Goal: Transaction & Acquisition: Book appointment/travel/reservation

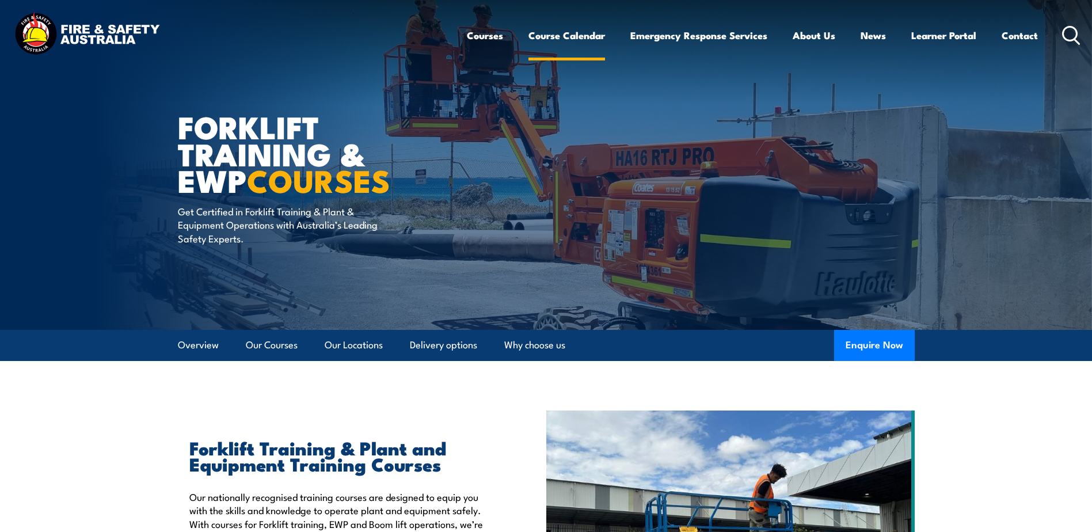
click at [579, 38] on link "Course Calendar" at bounding box center [566, 35] width 77 height 30
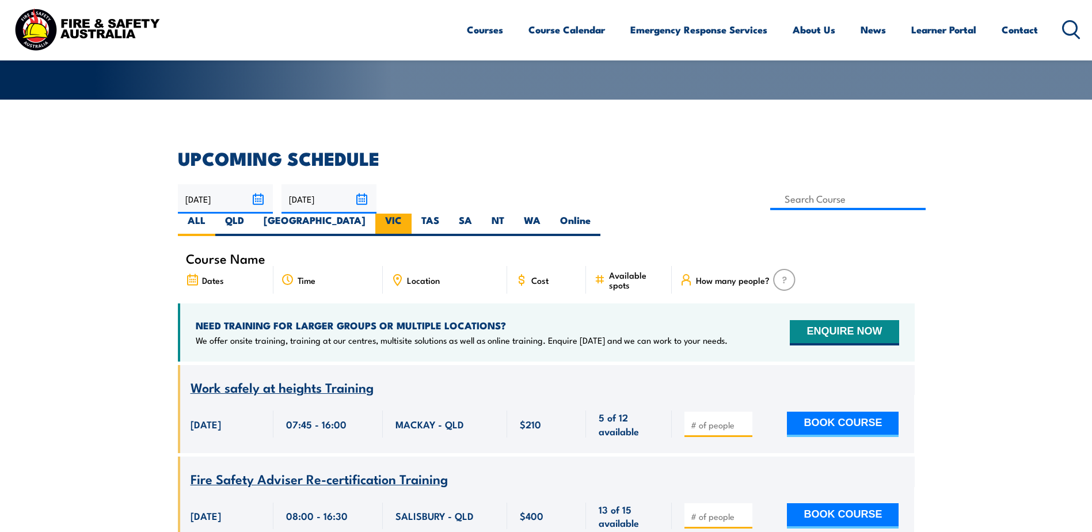
click at [411, 213] on label "VIC" at bounding box center [393, 224] width 36 height 22
click at [409, 213] on input "VIC" at bounding box center [405, 216] width 7 height 7
radio input "true"
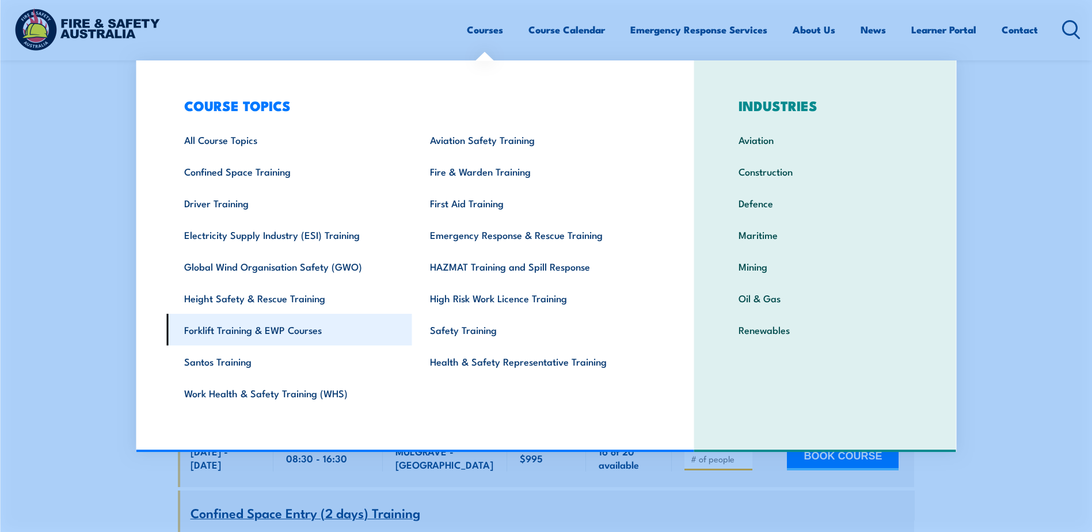
click at [257, 334] on link "Forklift Training & EWP Courses" at bounding box center [289, 330] width 246 height 32
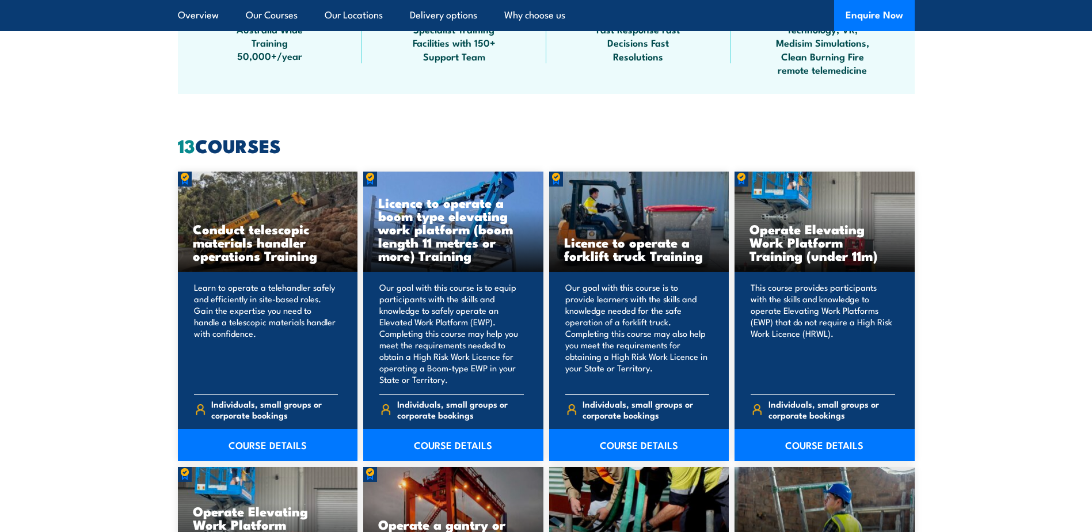
scroll to position [863, 0]
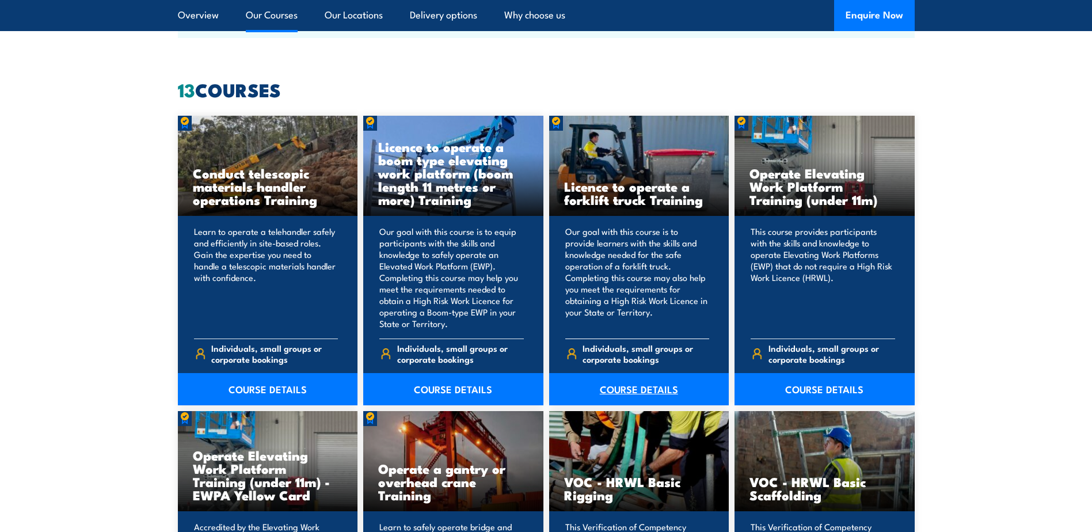
click at [619, 391] on link "COURSE DETAILS" at bounding box center [639, 389] width 180 height 32
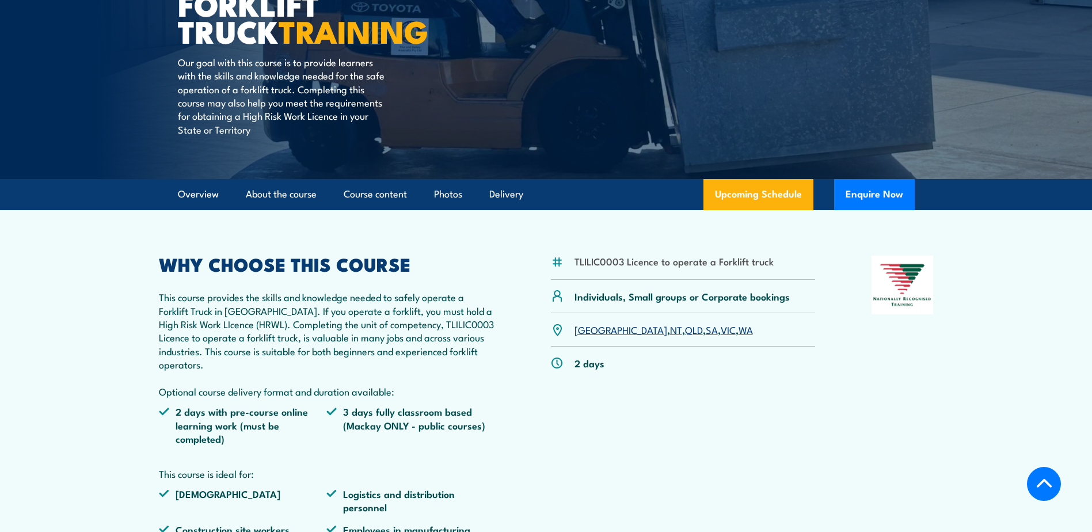
scroll to position [288, 0]
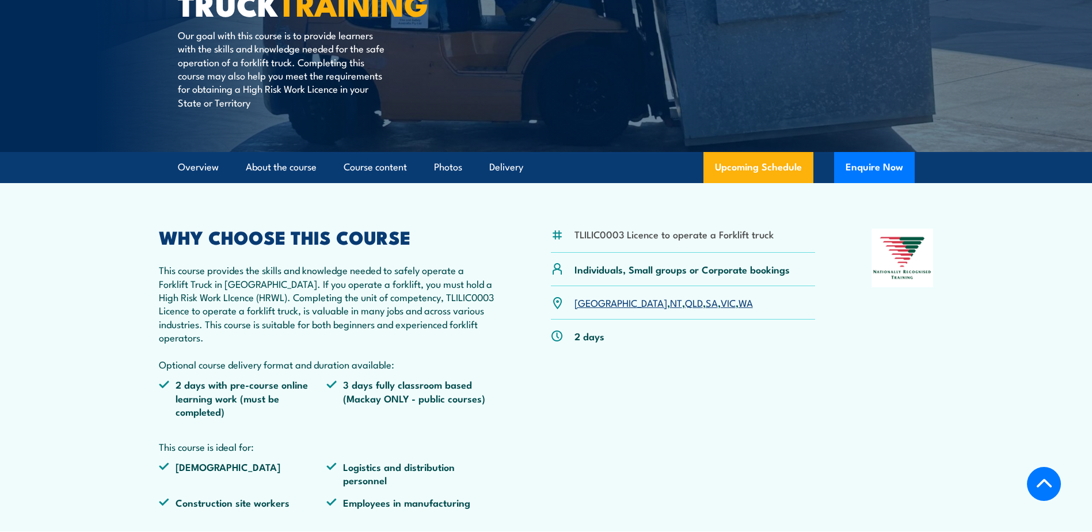
click at [720, 300] on link "VIC" at bounding box center [727, 302] width 15 height 14
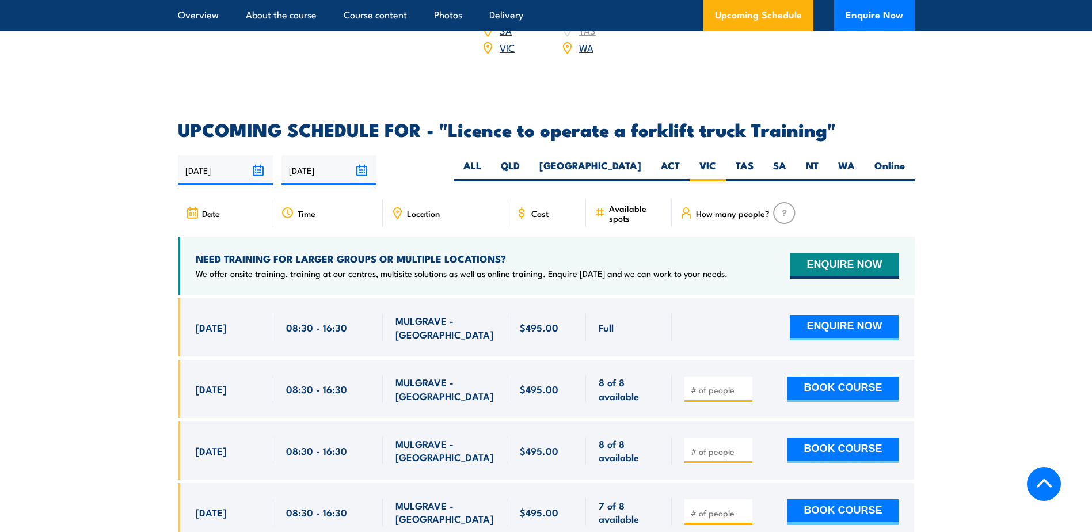
scroll to position [1926, 0]
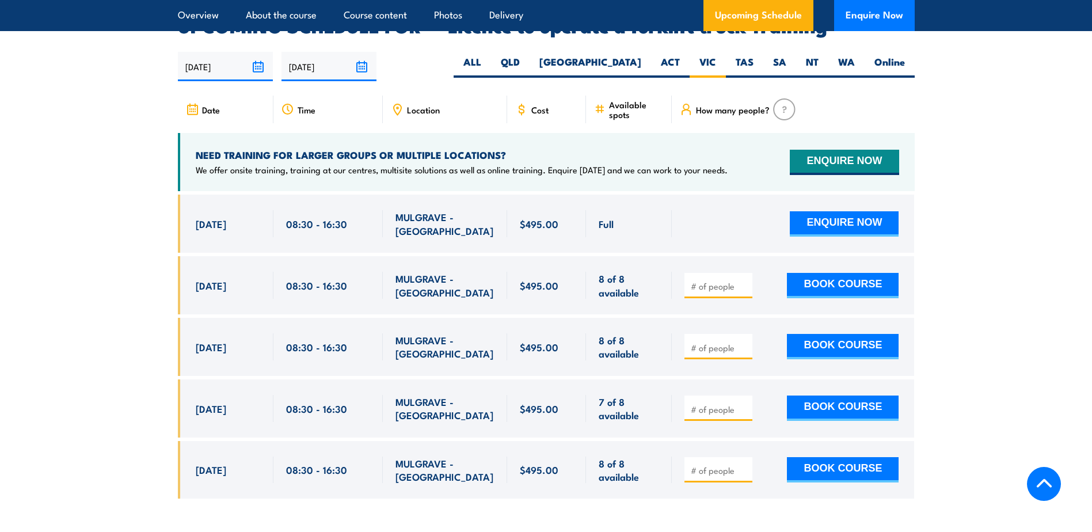
click at [703, 280] on input "number" at bounding box center [720, 286] width 58 height 12
type input "1"
click at [805, 273] on button "BOOK COURSE" at bounding box center [843, 285] width 112 height 25
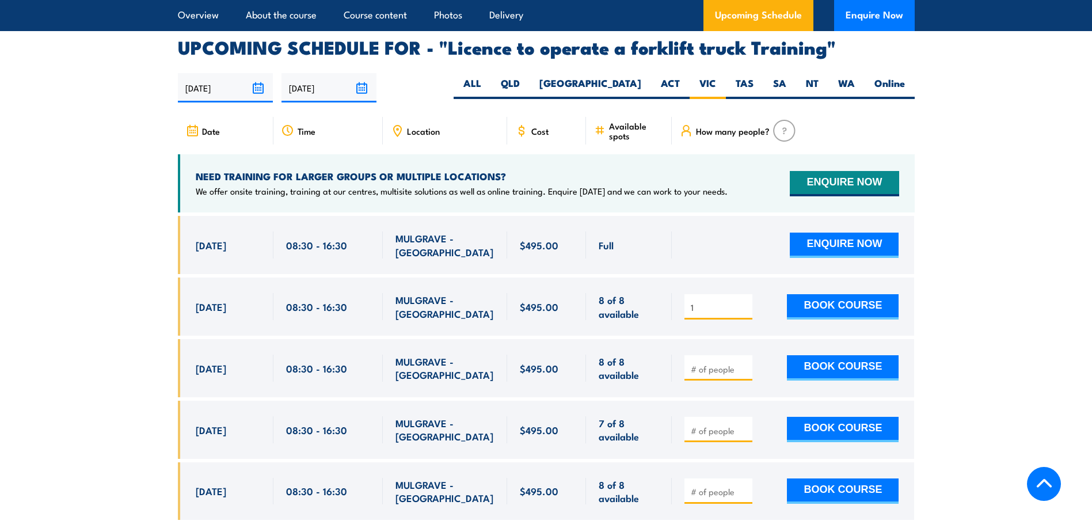
scroll to position [1984, 0]
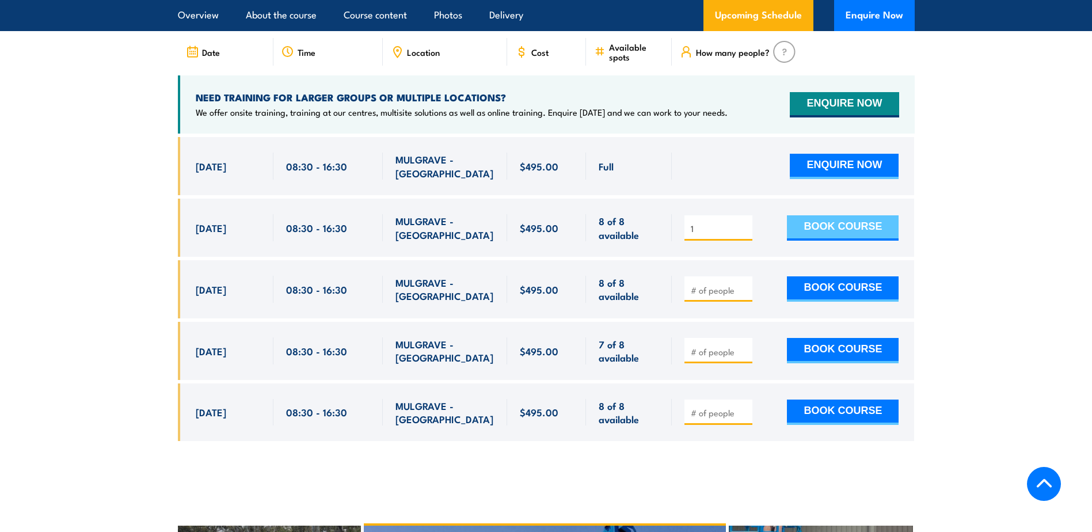
click at [838, 215] on button "BOOK COURSE" at bounding box center [843, 227] width 112 height 25
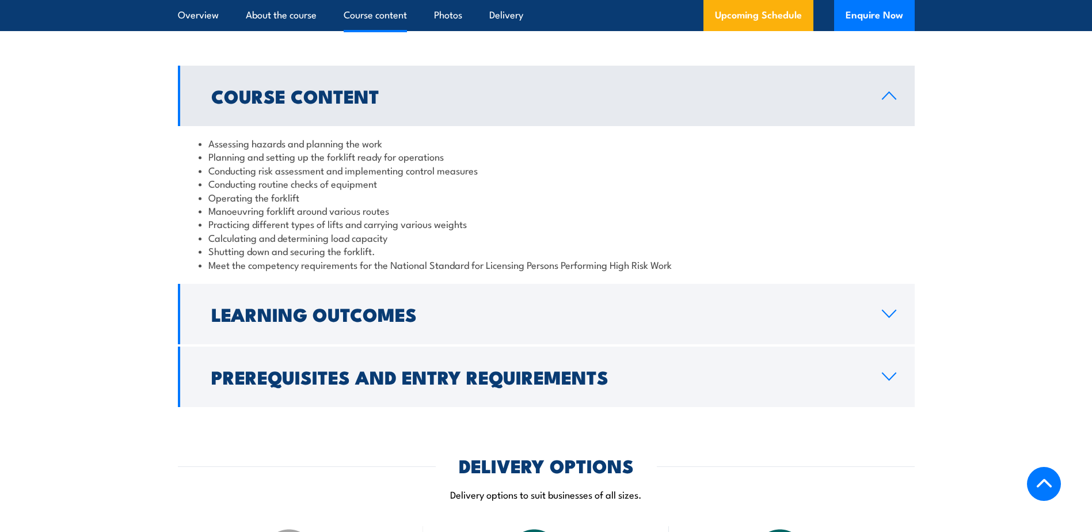
scroll to position [1005, 0]
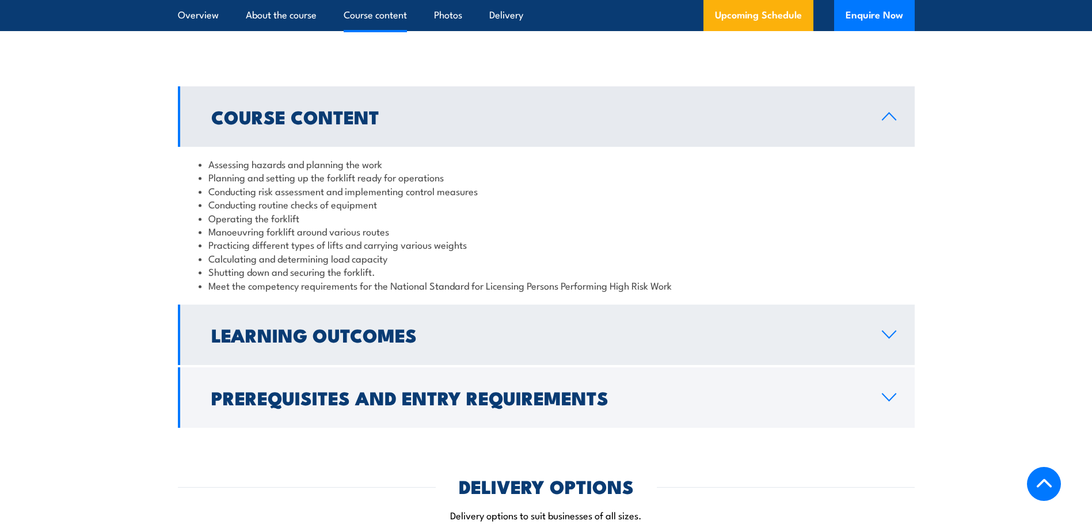
click at [401, 335] on h2 "Learning Outcomes" at bounding box center [537, 334] width 652 height 16
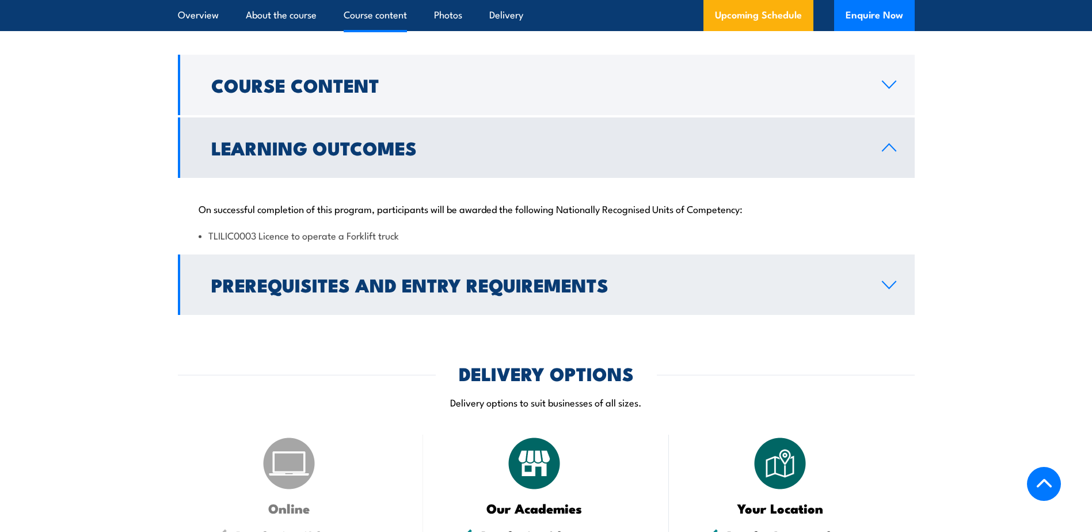
scroll to position [1063, 0]
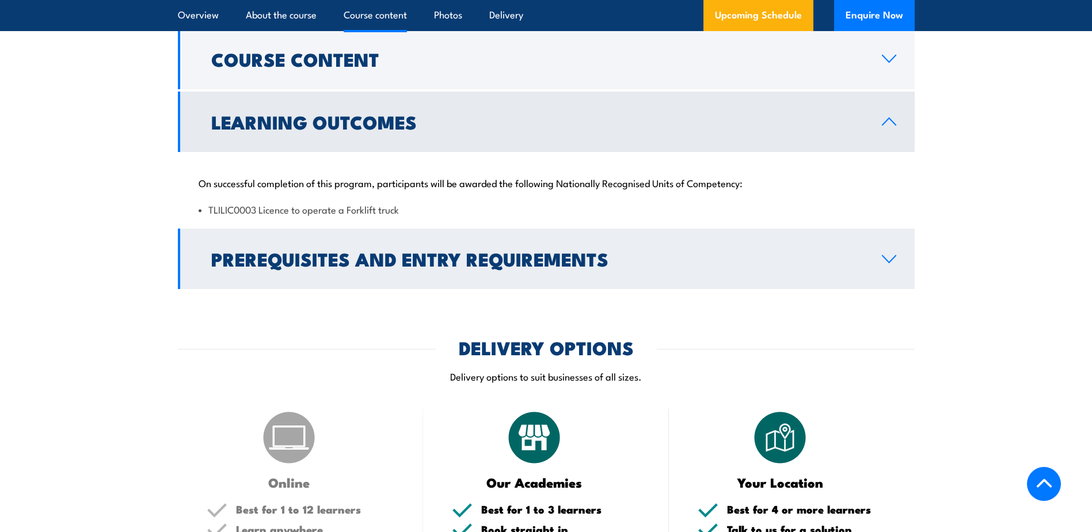
click at [392, 250] on h2 "Prerequisites and Entry Requirements" at bounding box center [537, 258] width 652 height 16
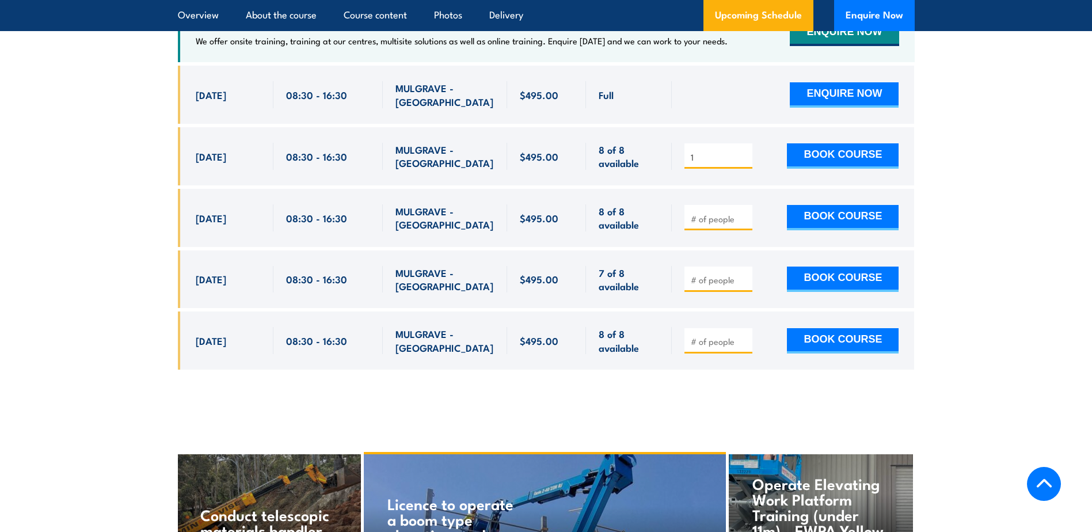
scroll to position [2214, 0]
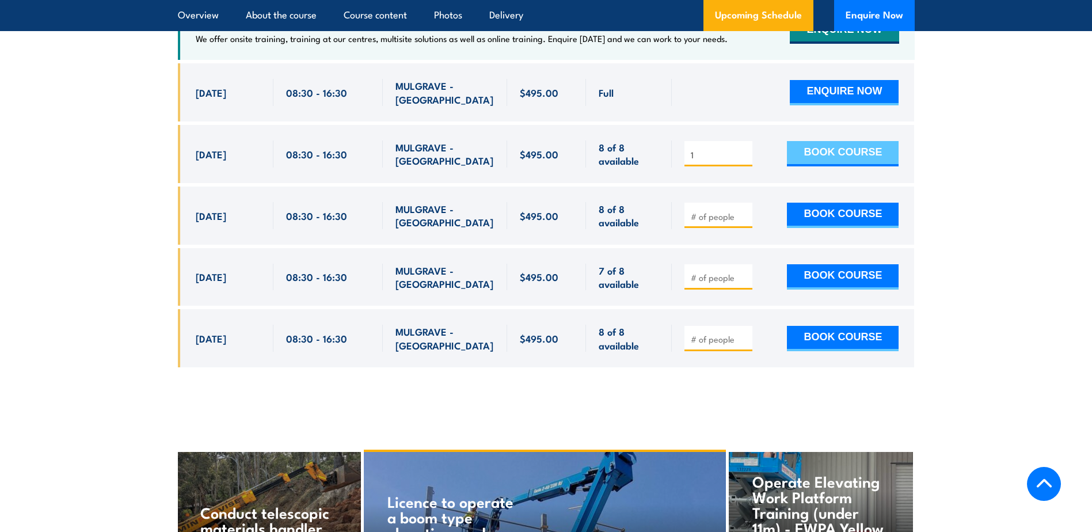
click at [869, 141] on button "BOOK COURSE" at bounding box center [843, 153] width 112 height 25
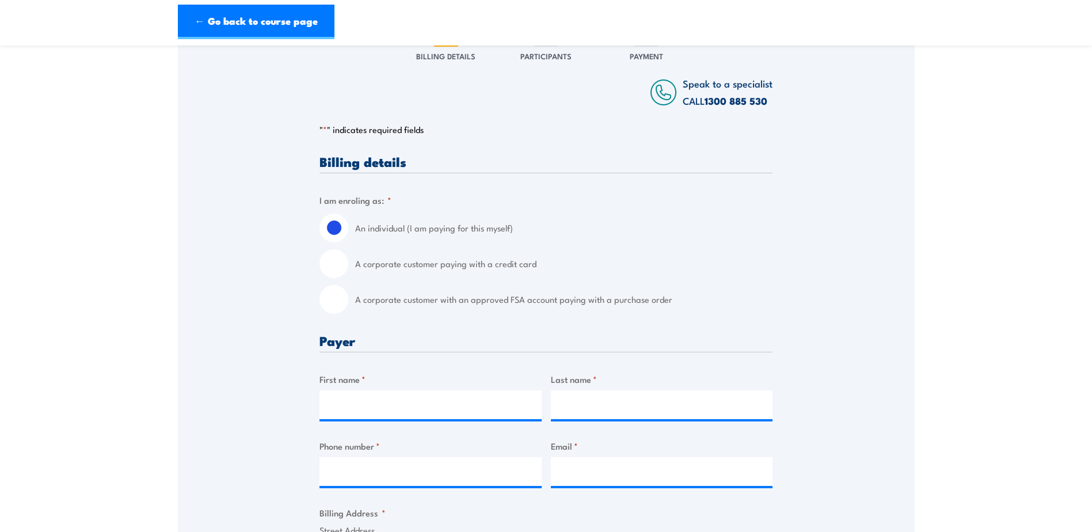
scroll to position [173, 0]
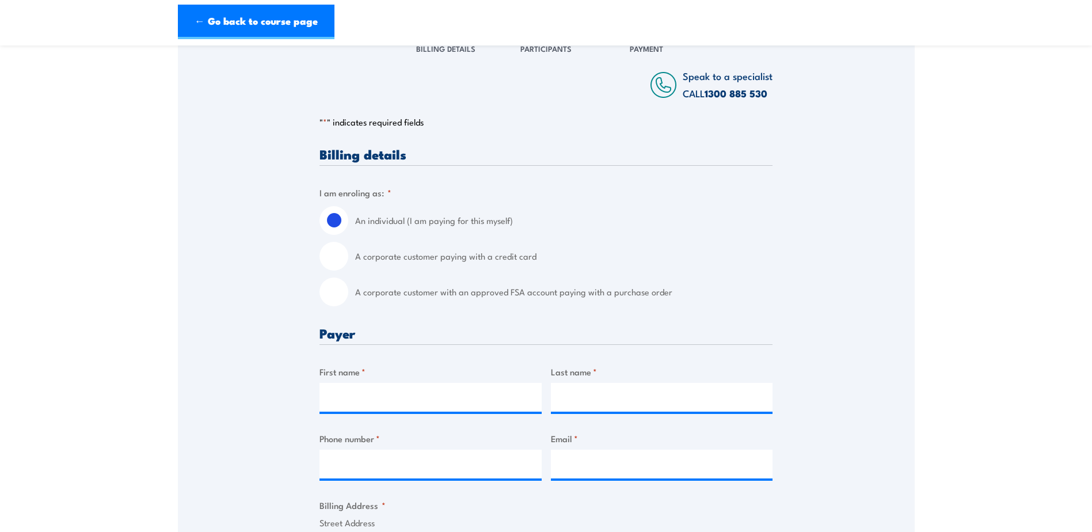
click at [350, 270] on div "A corporate customer paying with a credit card" at bounding box center [545, 256] width 453 height 29
click at [345, 268] on input "A corporate customer paying with a credit card" at bounding box center [333, 256] width 29 height 29
radio input "true"
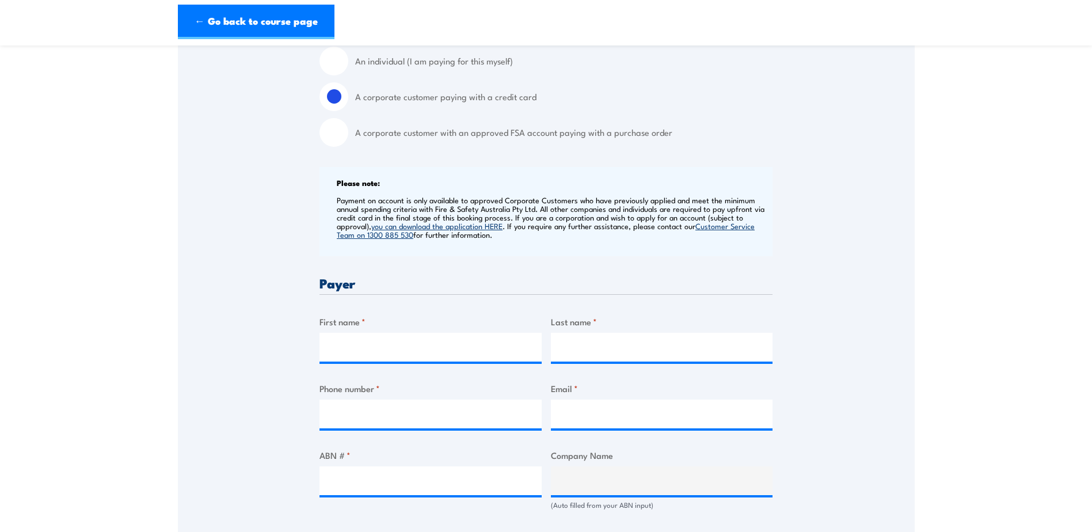
scroll to position [345, 0]
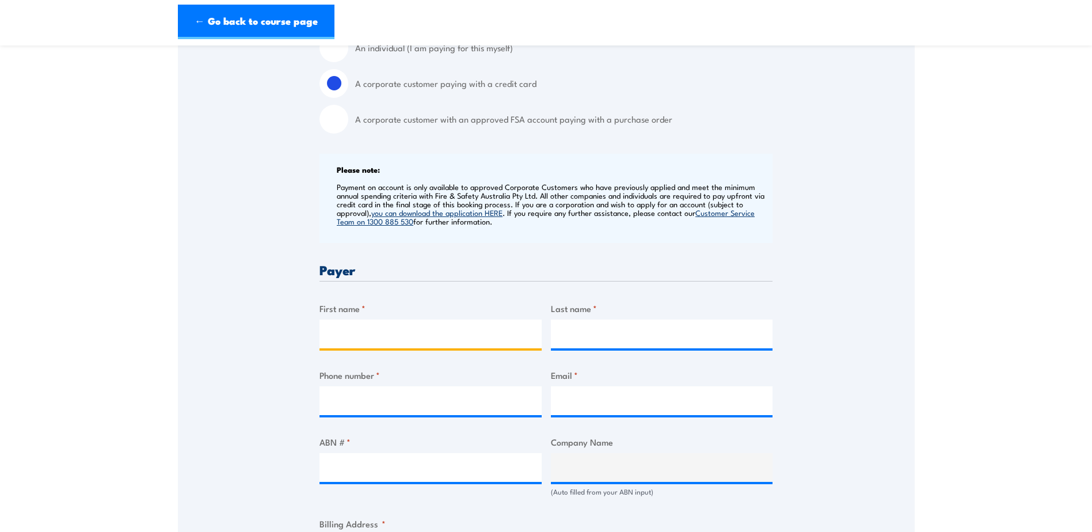
click at [373, 340] on input "First name *" at bounding box center [430, 333] width 222 height 29
type input "Adrian"
type input "Sheerin"
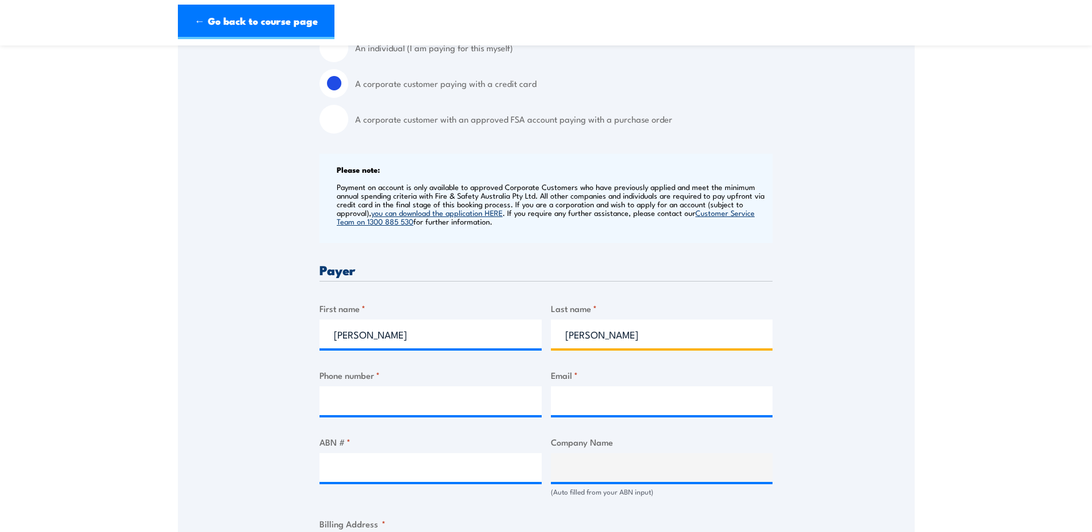
type input "0407066070"
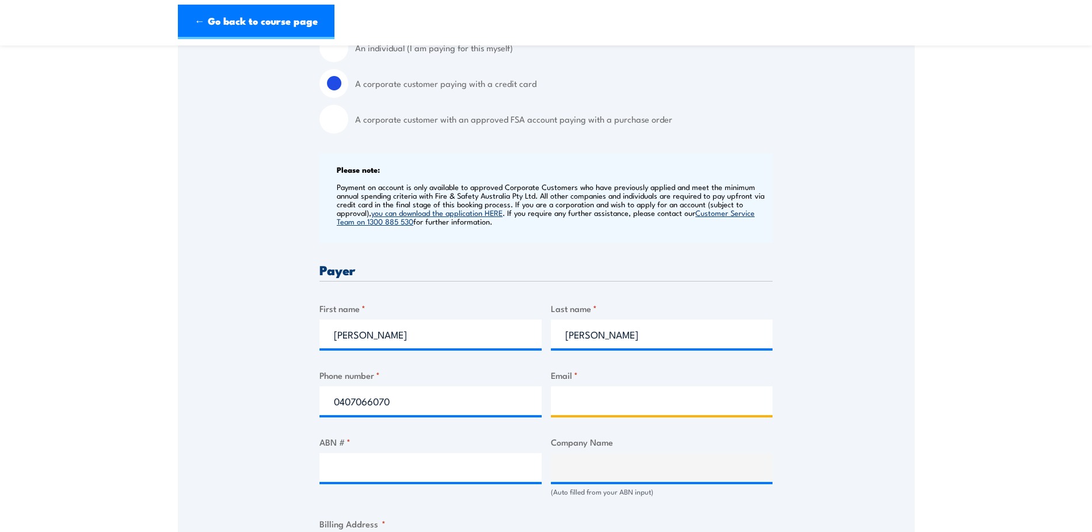
type input "adrian.sheerin@remedydrinks.com"
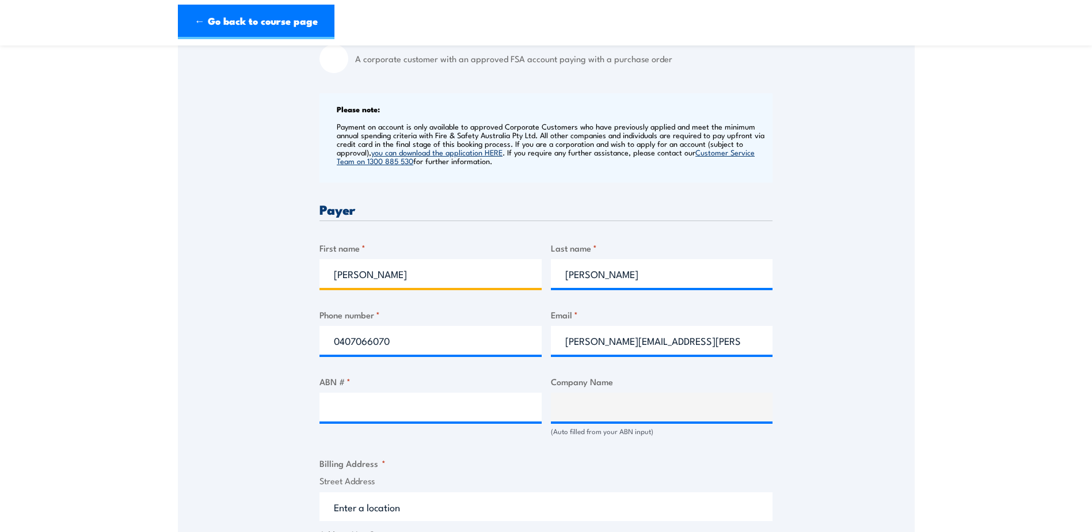
scroll to position [460, 0]
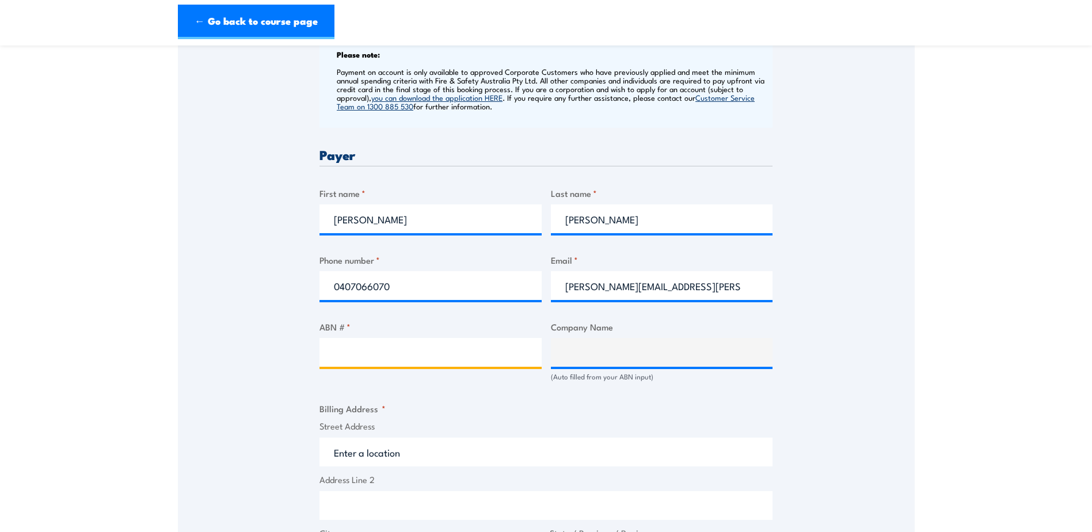
click at [368, 367] on input "ABN # *" at bounding box center [430, 352] width 222 height 29
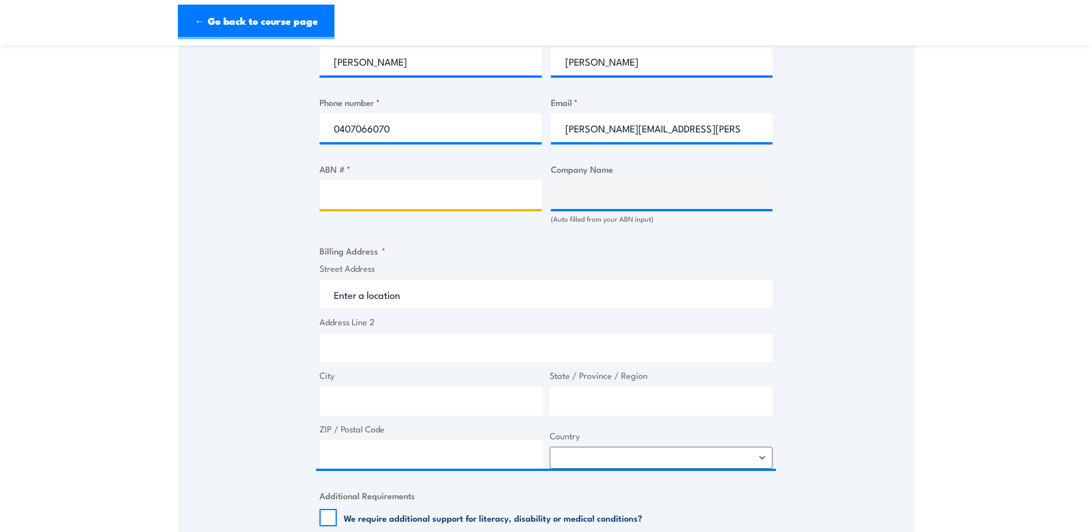
scroll to position [575, 0]
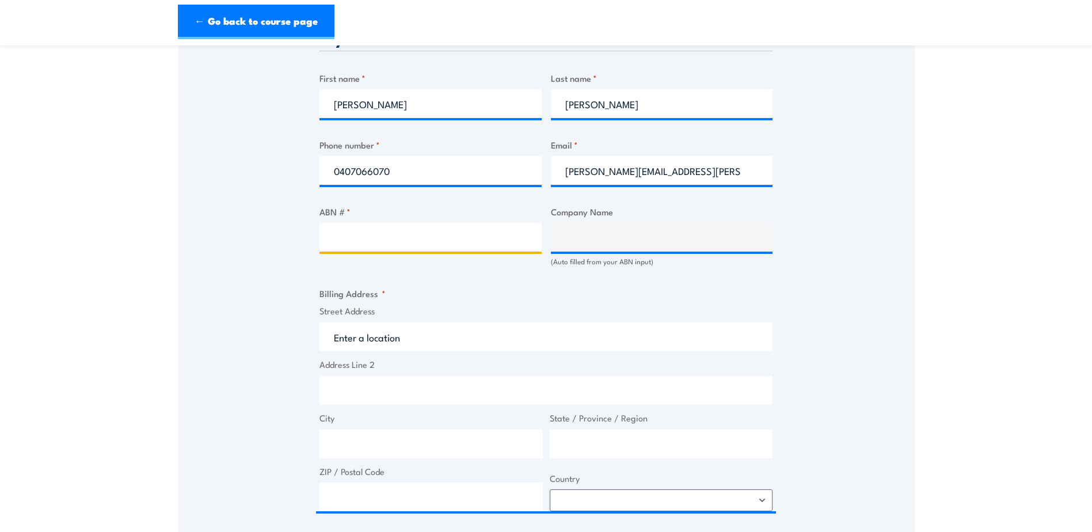
click at [363, 232] on input "ABN # *" at bounding box center [430, 237] width 222 height 29
paste input "28 168 583 604"
type input "28 168 583 604"
click at [493, 285] on div "Billing details I am enroling as: * An individual (I am paying for this myself)…" at bounding box center [545, 346] width 453 height 1202
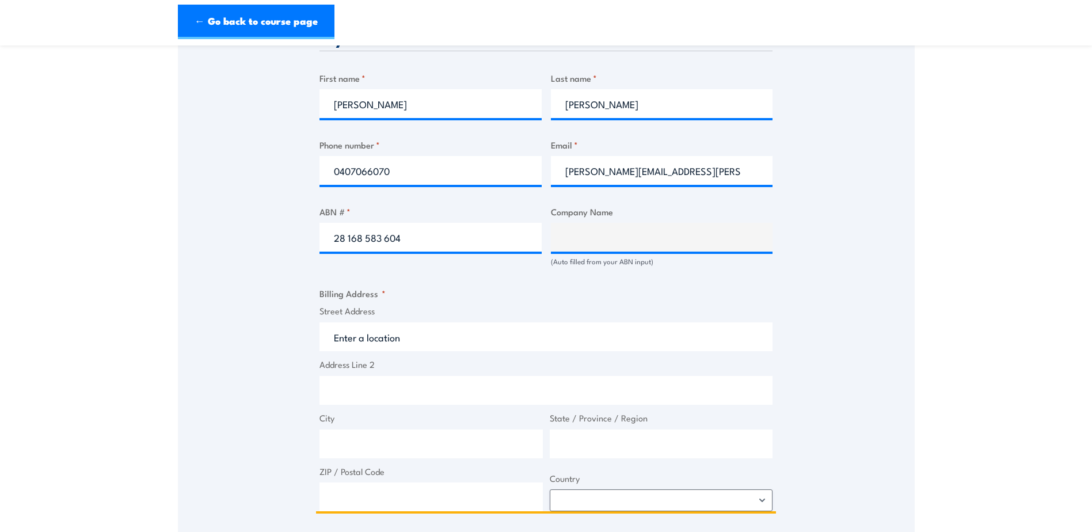
click at [471, 342] on input "Street Address" at bounding box center [545, 336] width 453 height 29
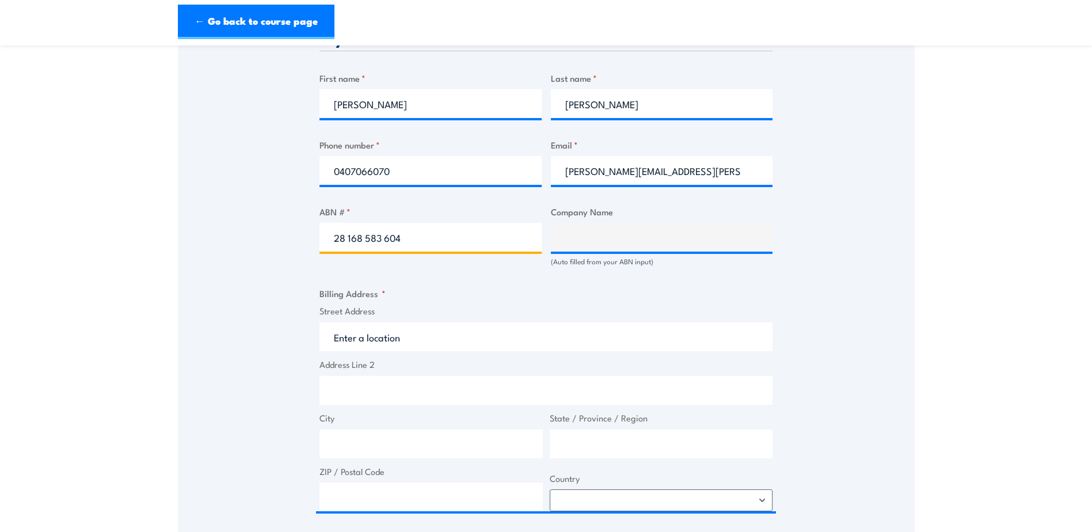
click at [438, 251] on input "28 168 583 604" at bounding box center [430, 237] width 222 height 29
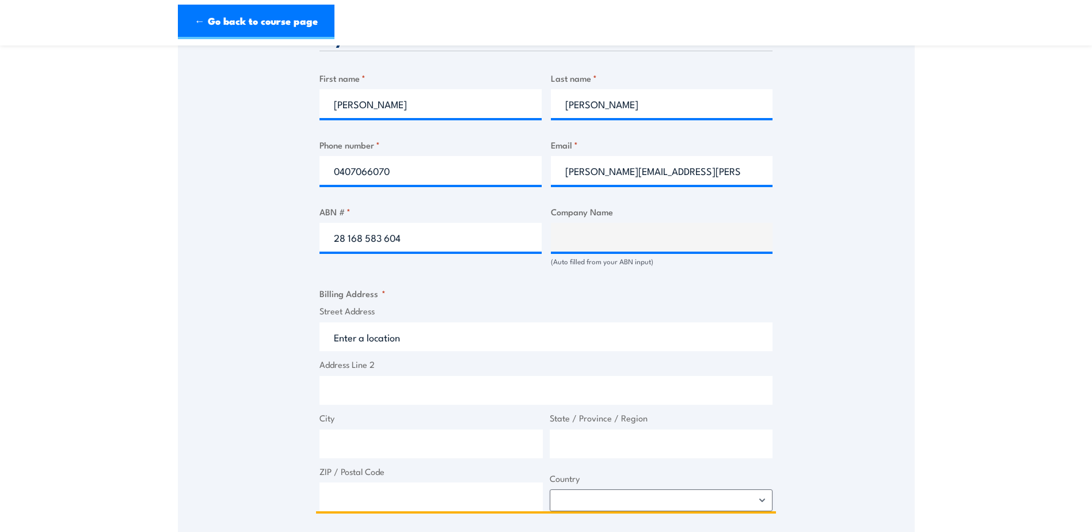
click at [335, 392] on input "Address Line 2" at bounding box center [545, 390] width 453 height 29
click at [345, 342] on input "Street Address" at bounding box center [545, 336] width 453 height 29
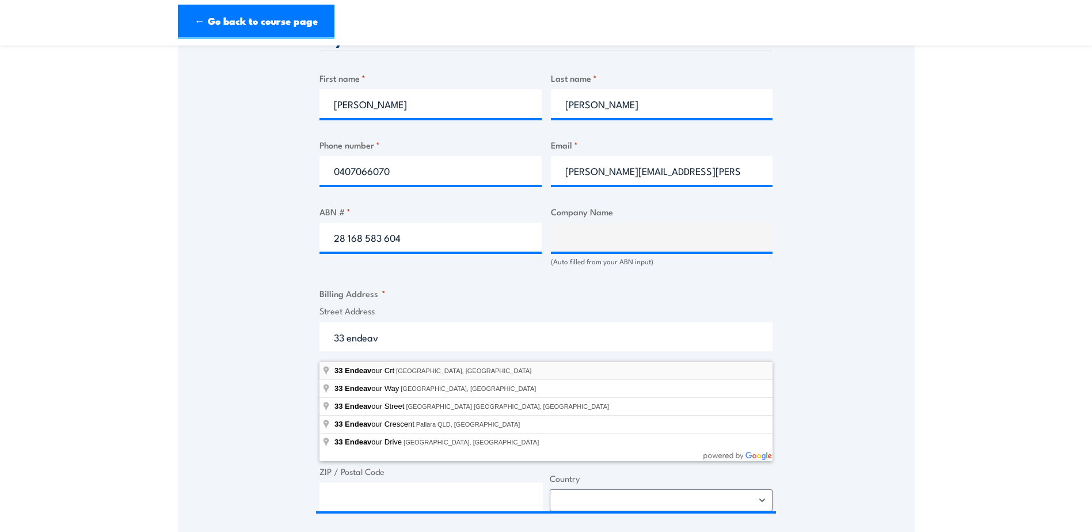
type input "33 Endeavour Crt, Dandenong South VIC, Australia"
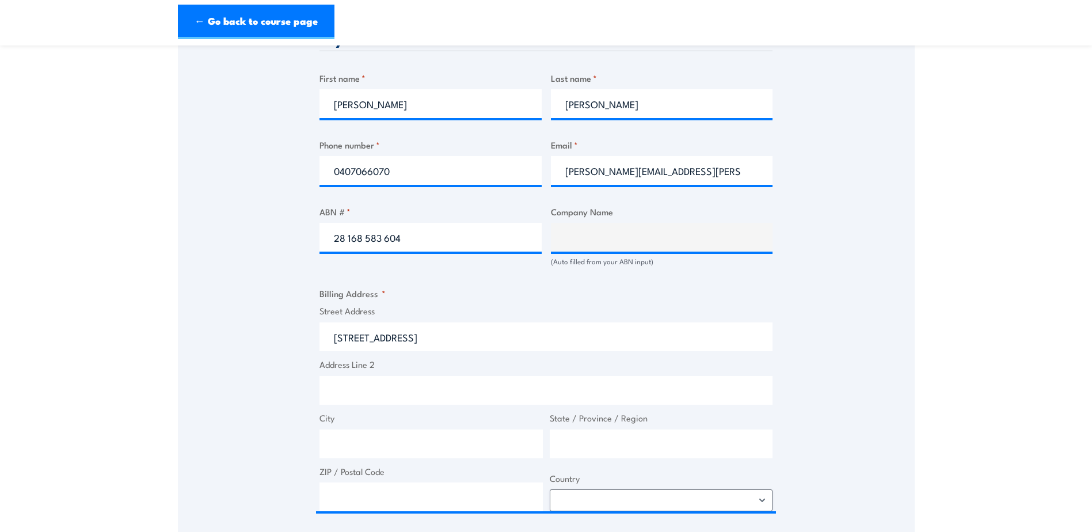
type input "33 Endeavour Crt"
type input "Dandenong South"
type input "Victoria"
type input "3175"
select select "Australia"
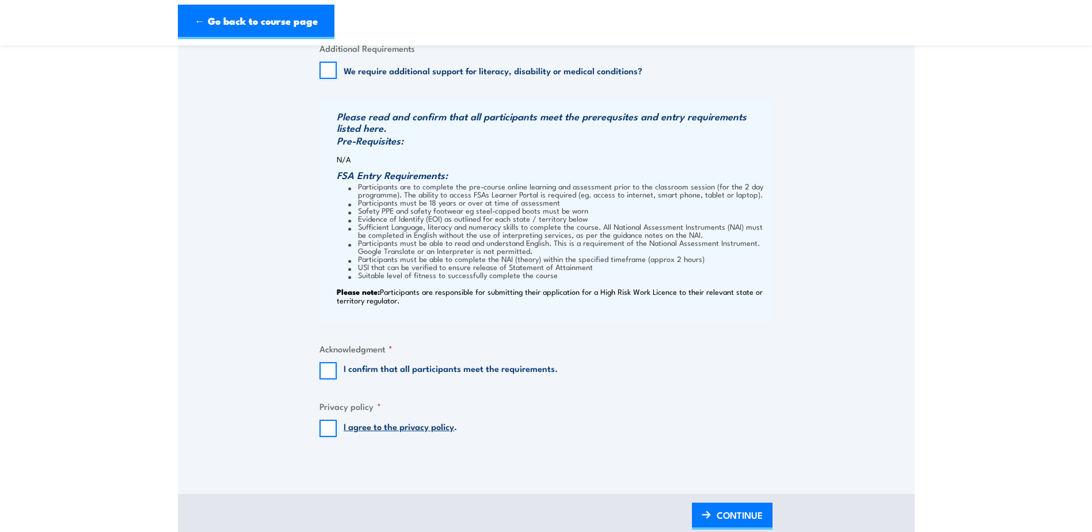
scroll to position [1093, 0]
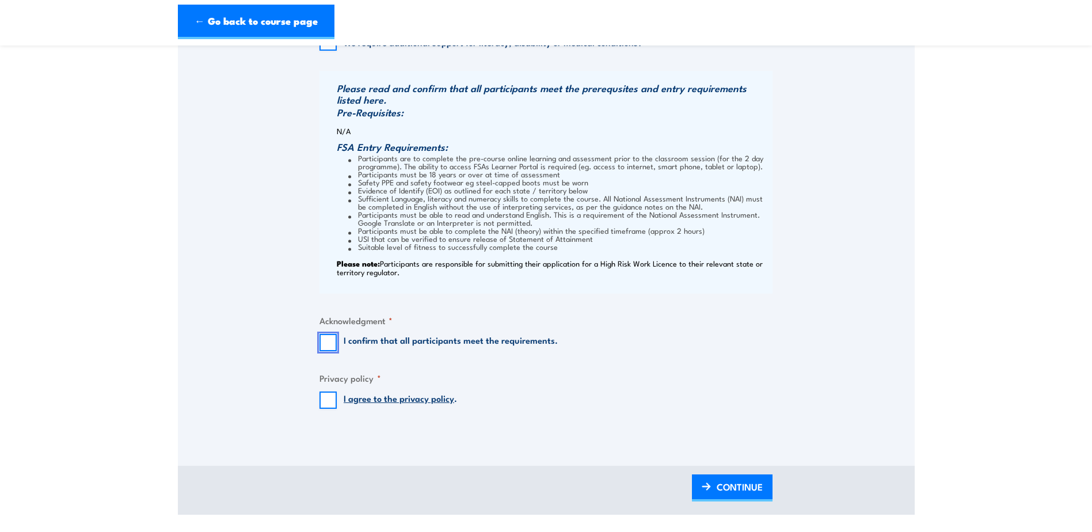
click at [331, 351] on input "I confirm that all participants meet the requirements." at bounding box center [327, 342] width 17 height 17
checkbox input "true"
drag, startPoint x: 323, startPoint y: 412, endPoint x: 337, endPoint y: 402, distance: 17.3
click at [323, 409] on input "I agree to the privacy policy ." at bounding box center [327, 399] width 17 height 17
checkbox input "true"
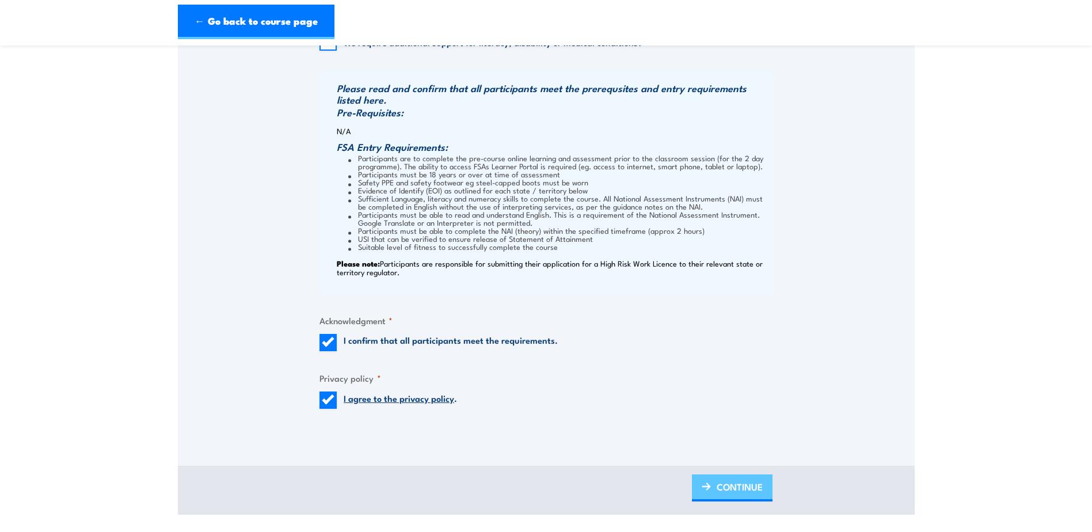
click at [710, 490] on img at bounding box center [705, 486] width 9 height 8
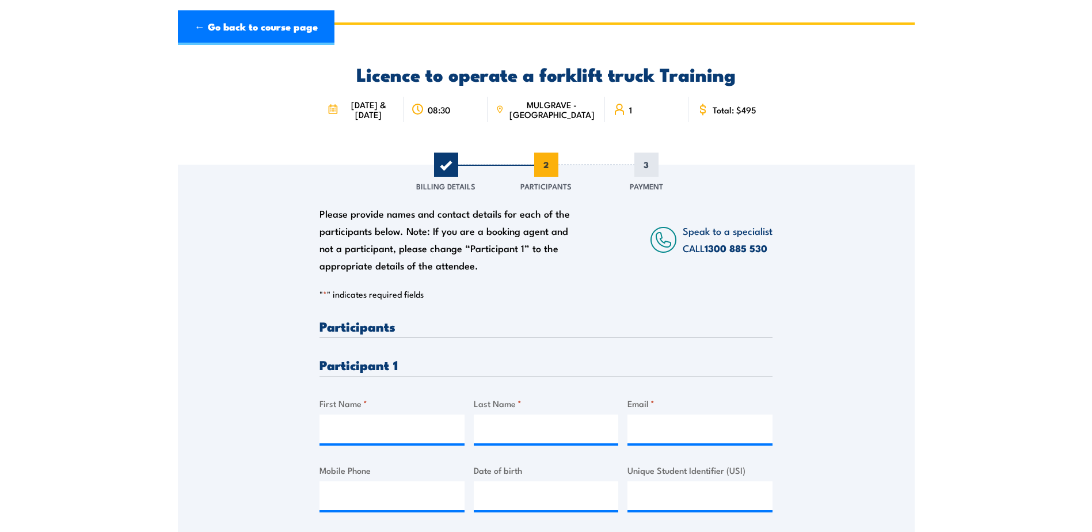
scroll to position [173, 0]
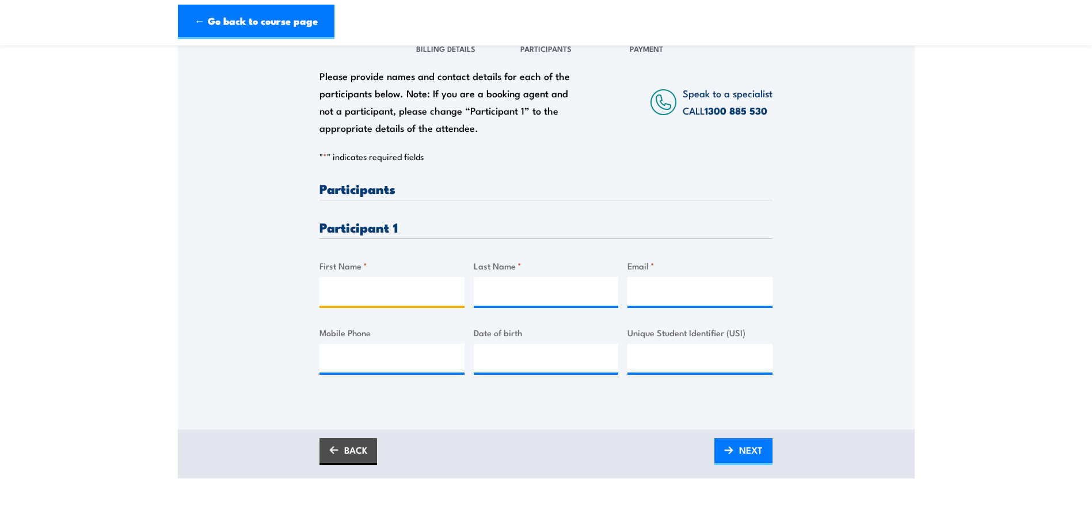
click at [346, 305] on input "First Name *" at bounding box center [391, 291] width 145 height 29
type input "Joseph"
type input "Radings"
type input "joseph.radings@remedydrinks.com"
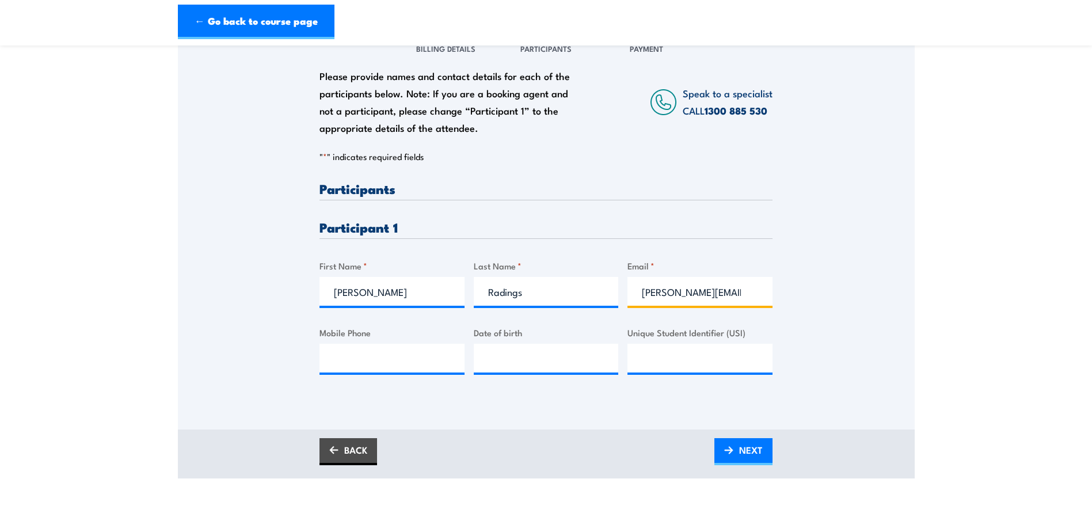
type input "0412689955"
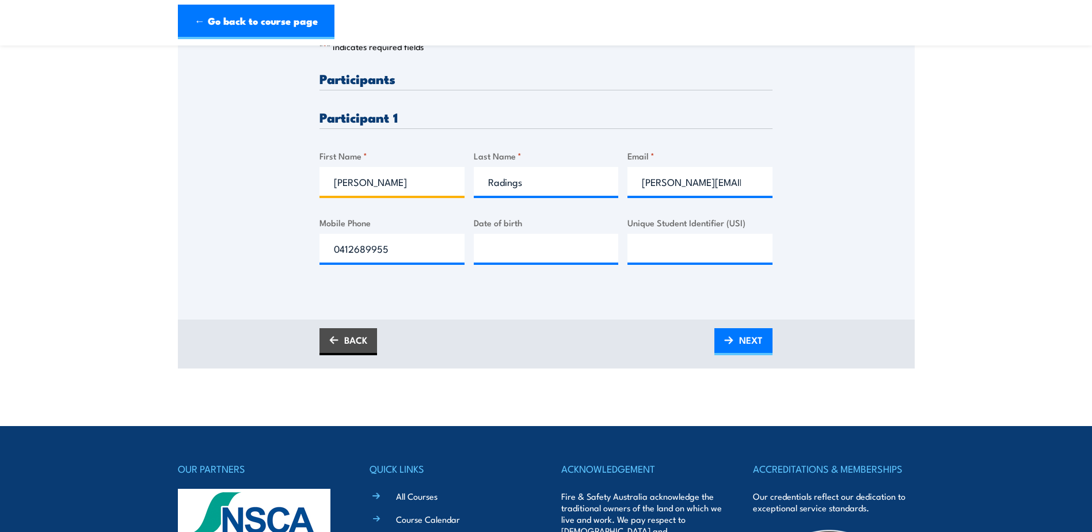
scroll to position [288, 0]
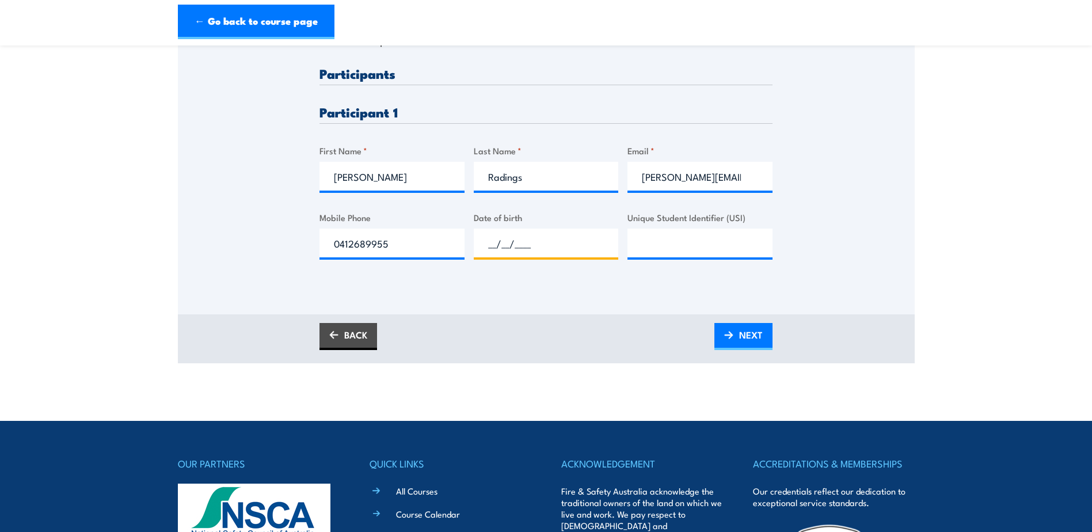
click at [526, 245] on input "__/__/____" at bounding box center [546, 242] width 145 height 29
type input "24/06/1990"
click at [672, 326] on div "BACK NEXT" at bounding box center [546, 338] width 737 height 49
click at [745, 350] on span "NEXT" at bounding box center [751, 334] width 24 height 30
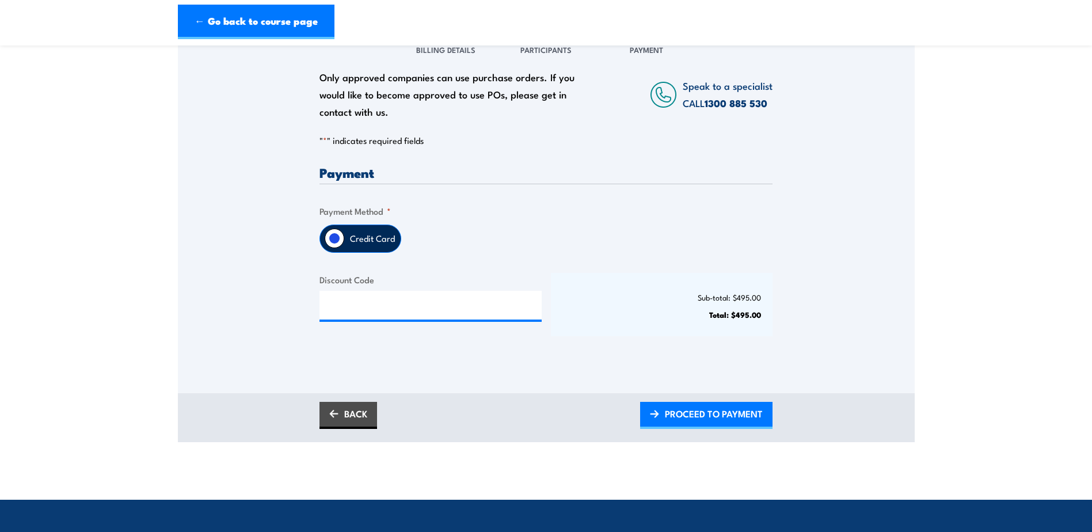
scroll to position [173, 0]
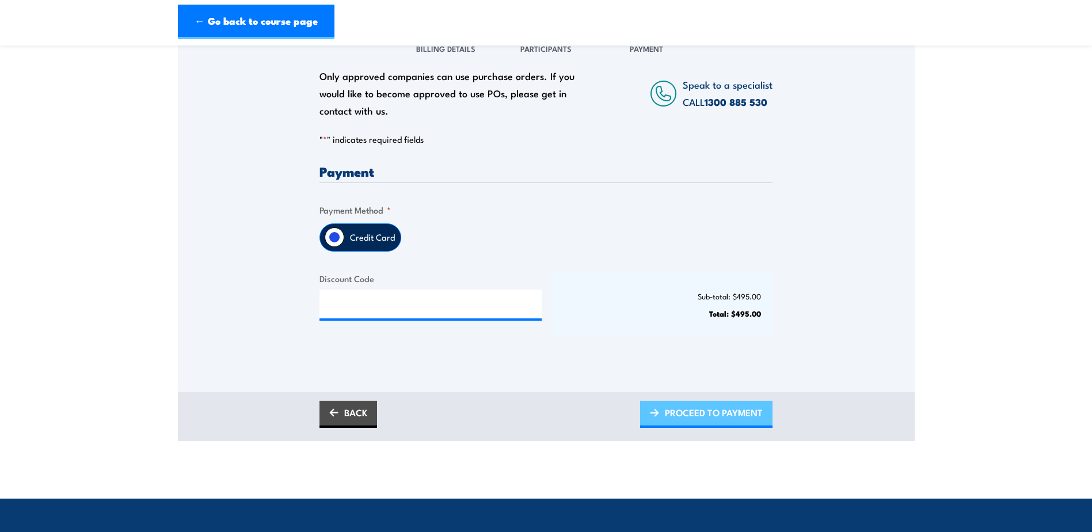
click at [710, 420] on span "PROCEED TO PAYMENT" at bounding box center [714, 412] width 98 height 30
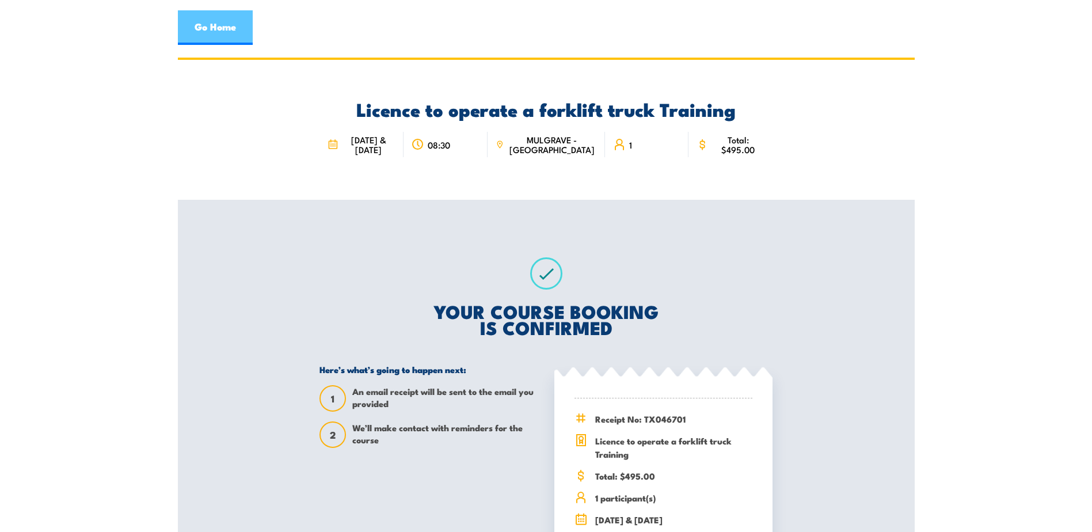
click at [235, 16] on link "Go Home" at bounding box center [215, 27] width 75 height 35
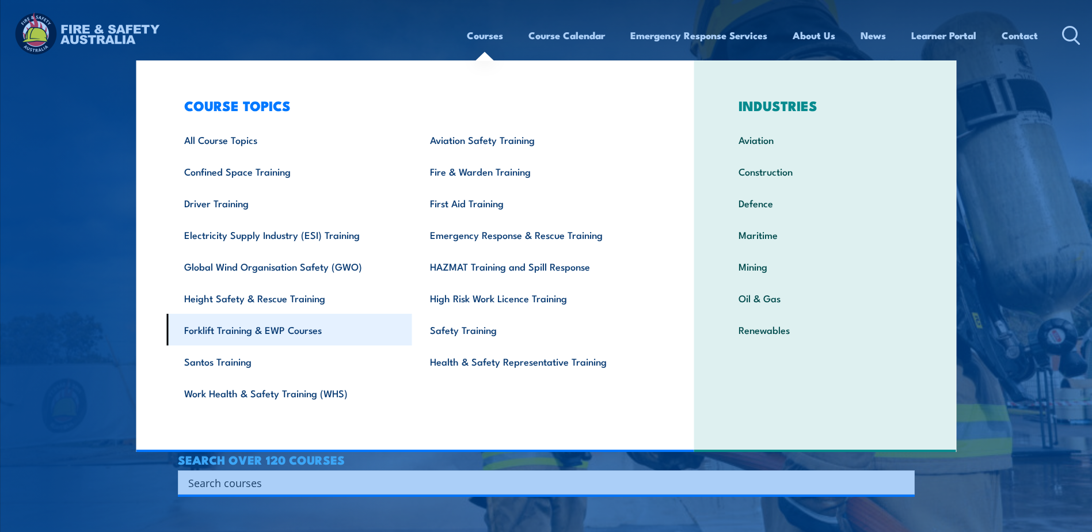
click at [251, 334] on link "Forklift Training & EWP Courses" at bounding box center [289, 330] width 246 height 32
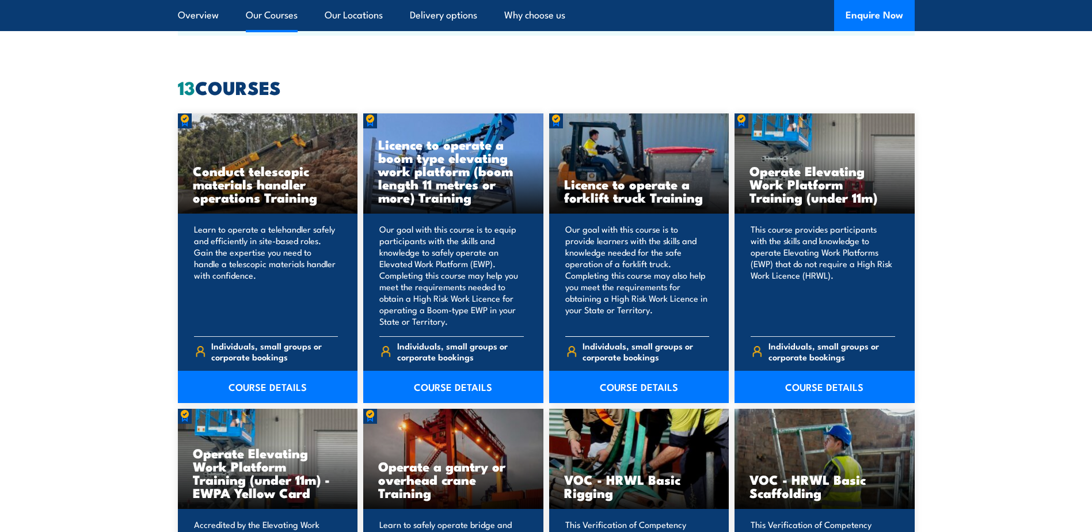
scroll to position [921, 0]
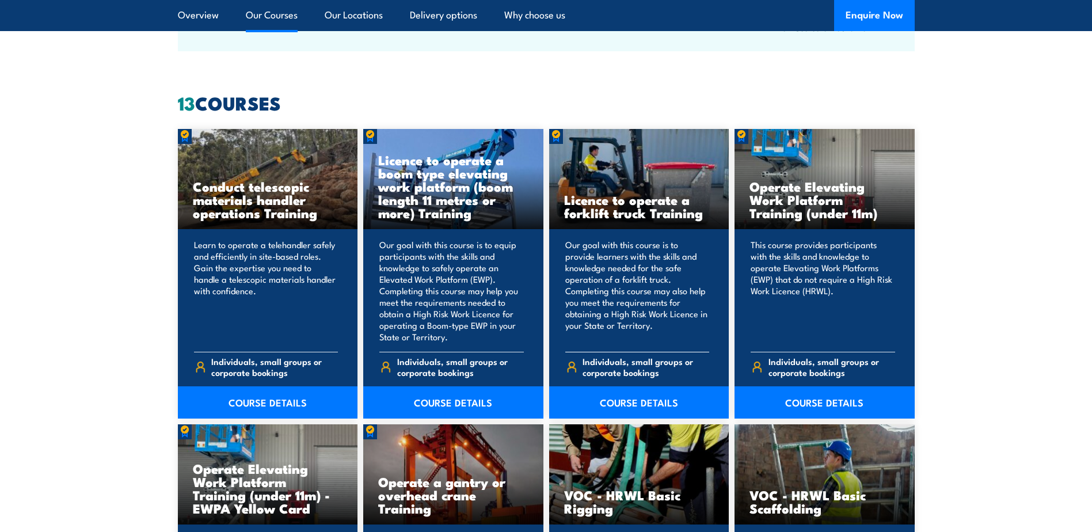
click at [619, 187] on div "Licence to operate a forklift truck Training" at bounding box center [639, 179] width 180 height 101
click at [634, 403] on link "COURSE DETAILS" at bounding box center [639, 402] width 180 height 32
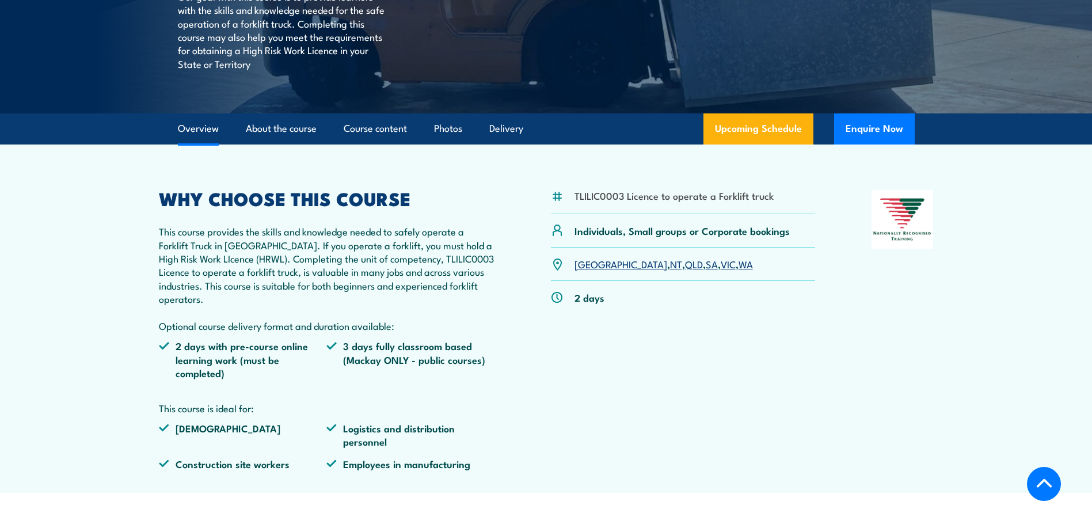
scroll to position [230, 0]
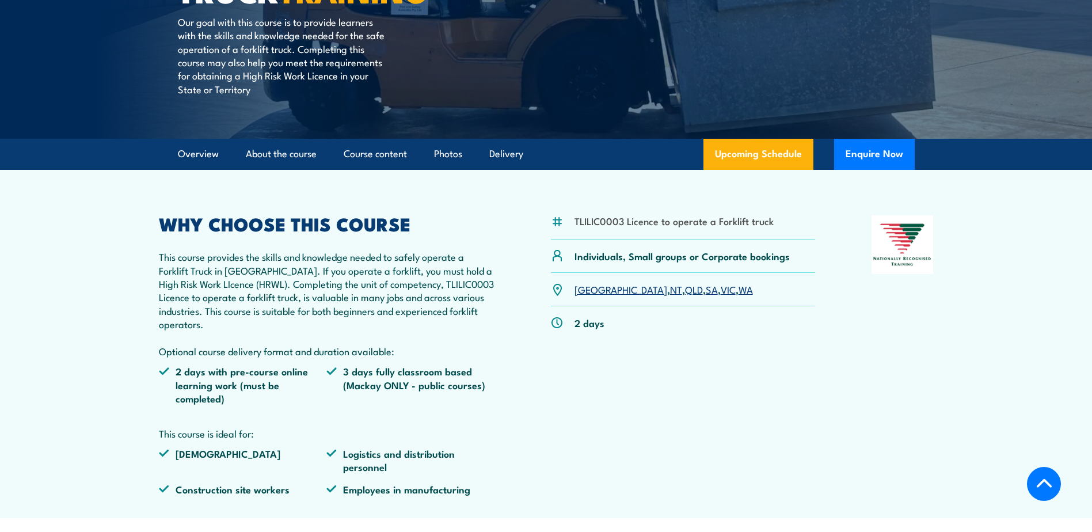
click at [720, 295] on link "VIC" at bounding box center [727, 289] width 15 height 14
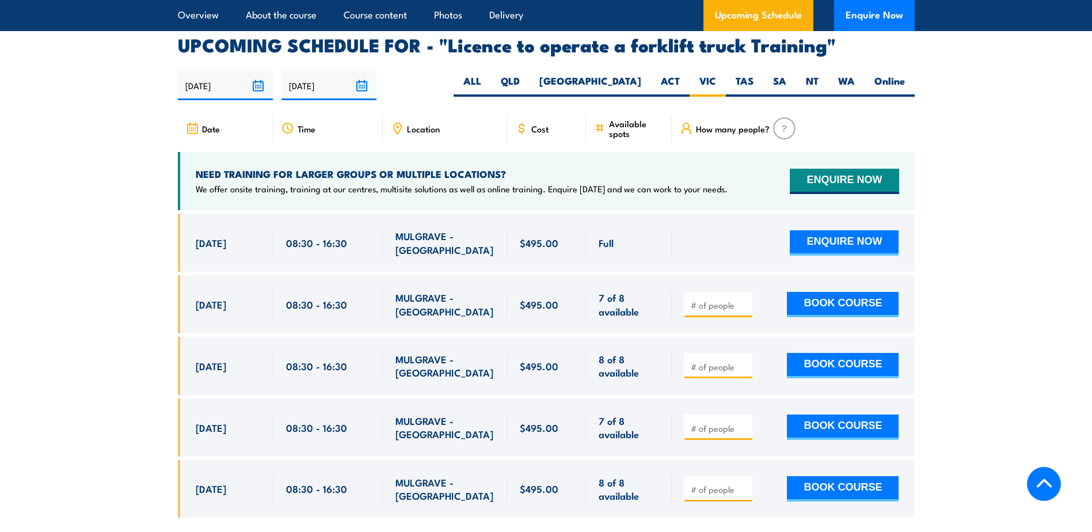
scroll to position [1926, 0]
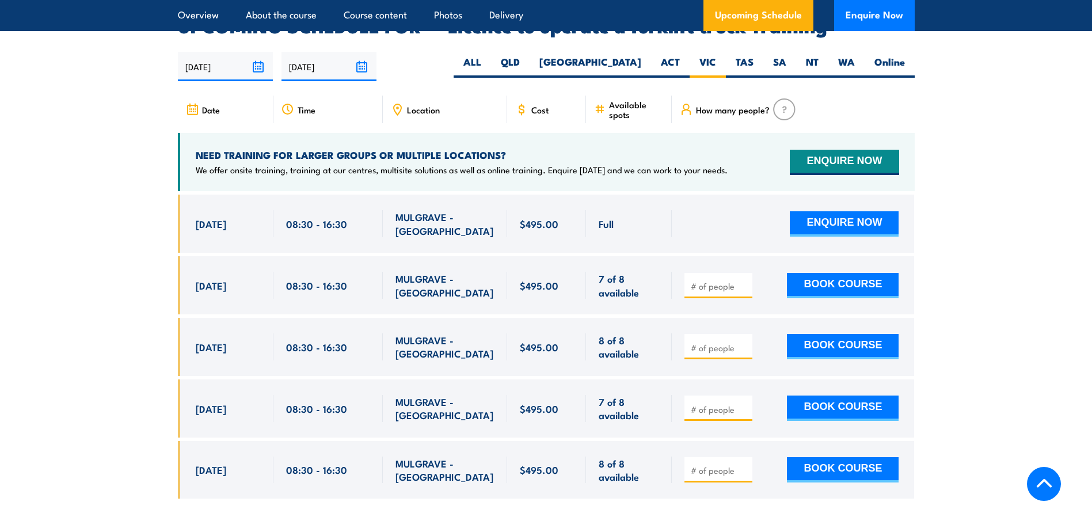
click at [737, 403] on input "number" at bounding box center [720, 409] width 58 height 12
type input "1"
click at [844, 396] on button "BOOK COURSE" at bounding box center [843, 407] width 112 height 25
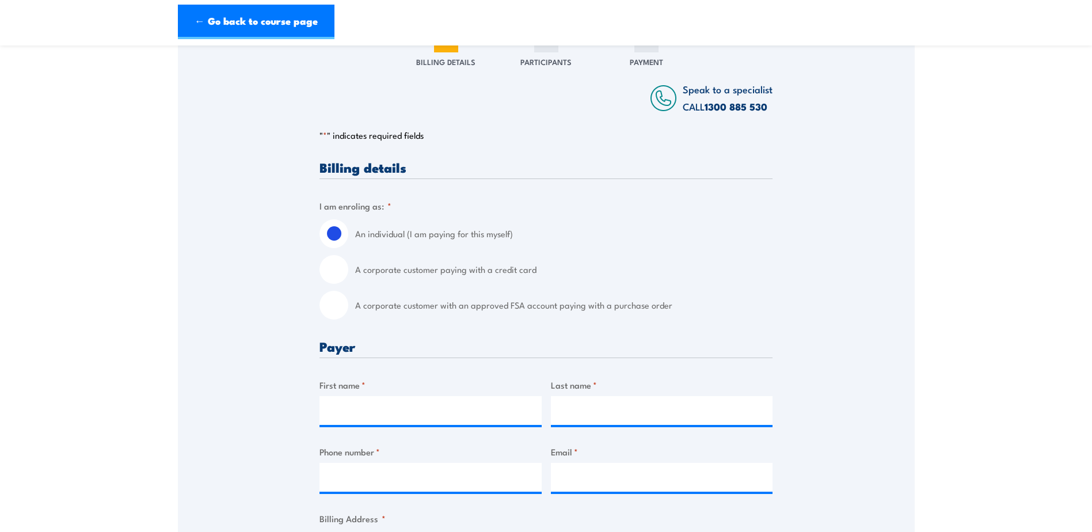
scroll to position [230, 0]
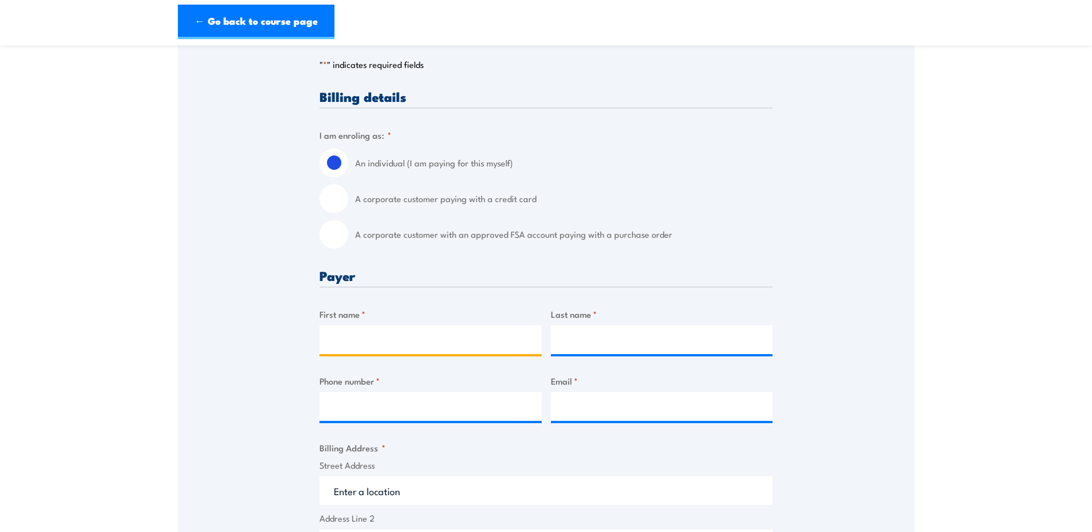
click at [367, 340] on input "First name *" at bounding box center [430, 339] width 222 height 29
type input "Adrian"
type input "Sheerin"
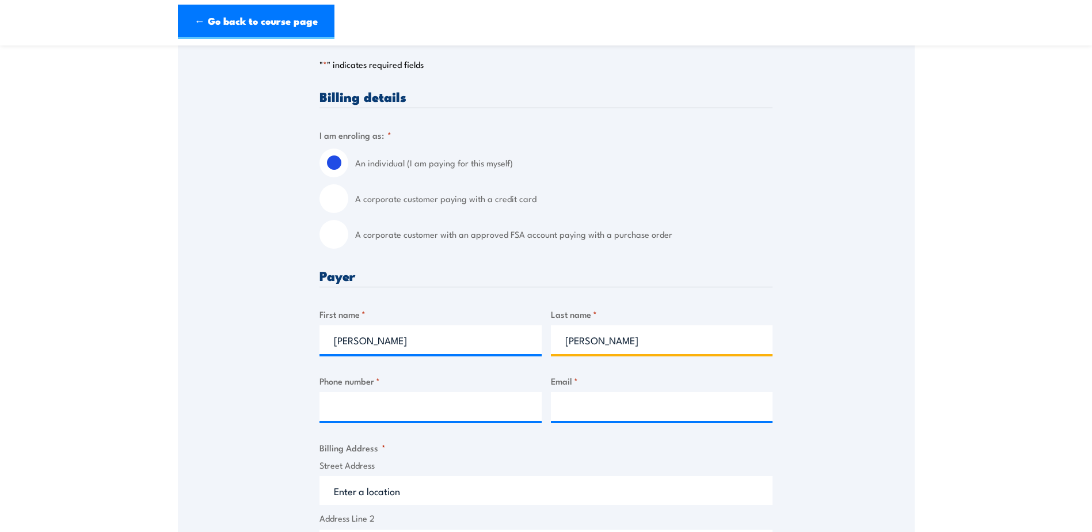
type input "0407066070"
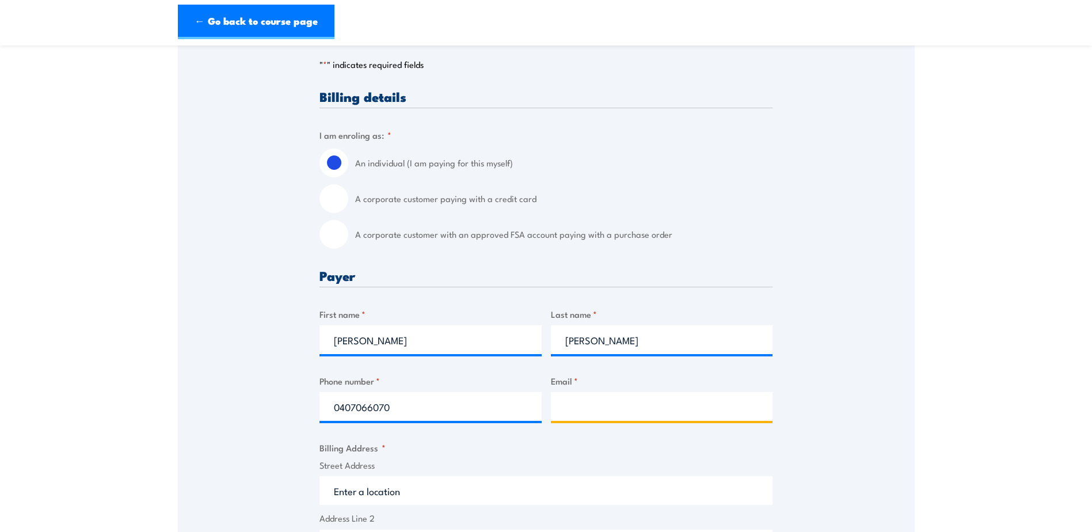
type input "adrian.sheerin@remedydrinks.com"
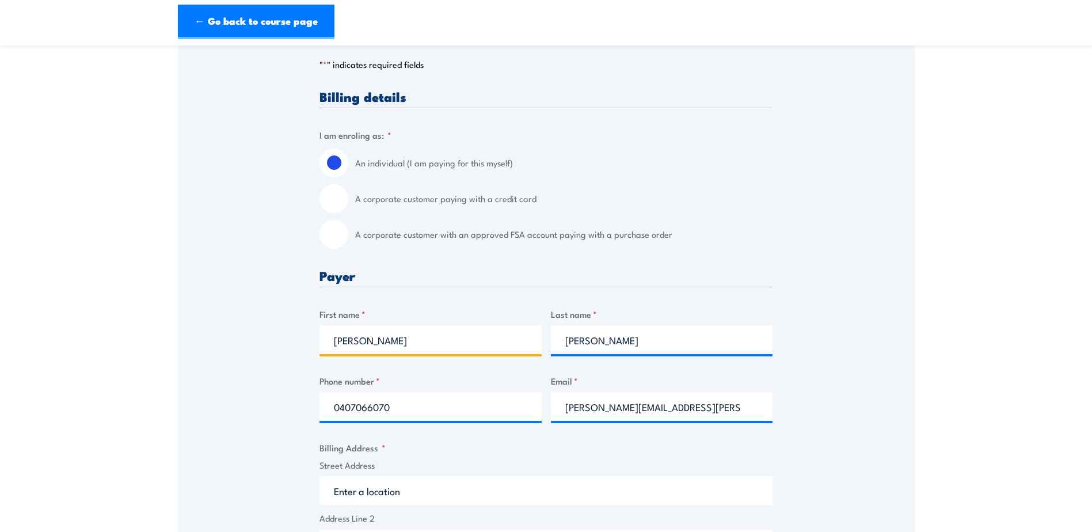
scroll to position [460, 0]
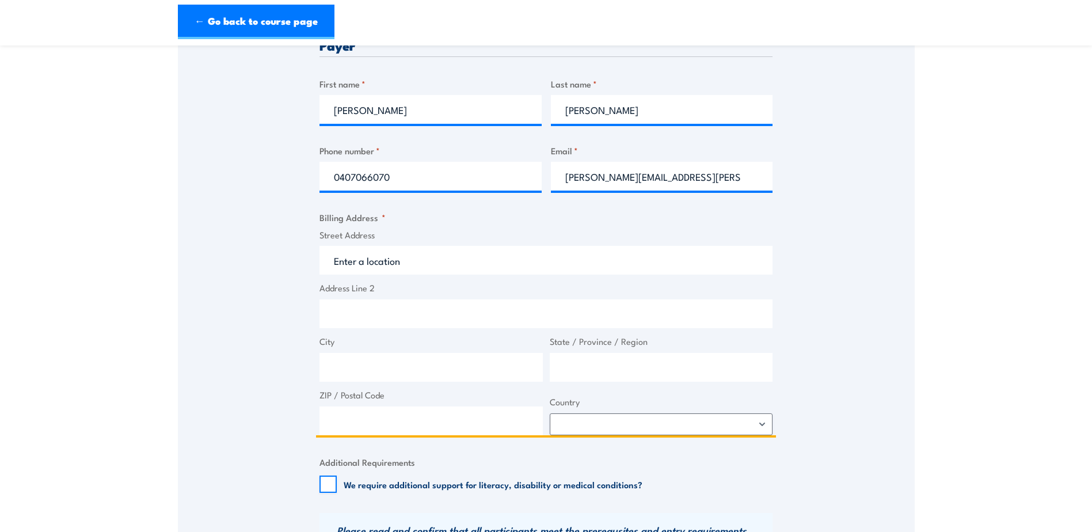
click at [375, 257] on input "Street Address" at bounding box center [545, 260] width 453 height 29
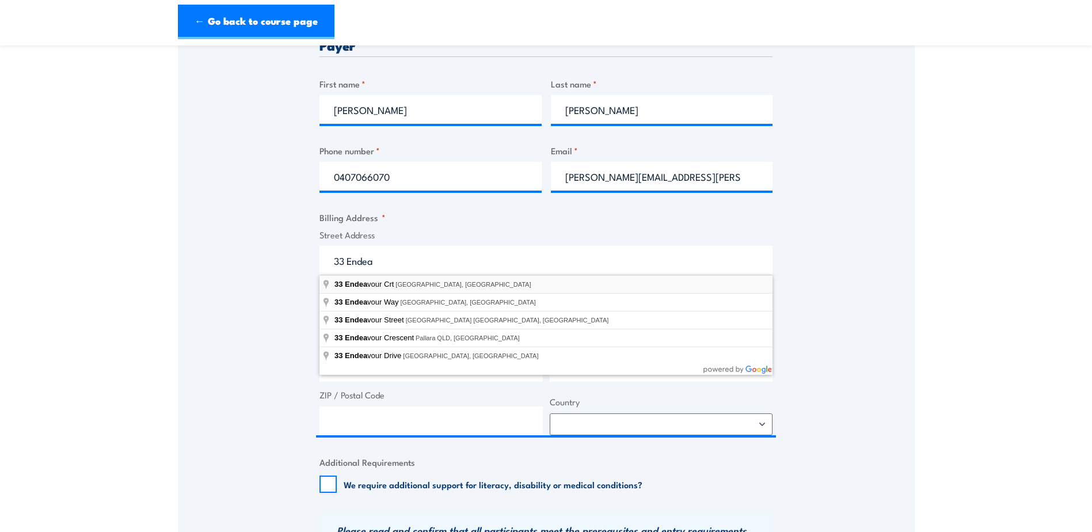
type input "33 Endeavour Crt, Dandenong South VIC, Australia"
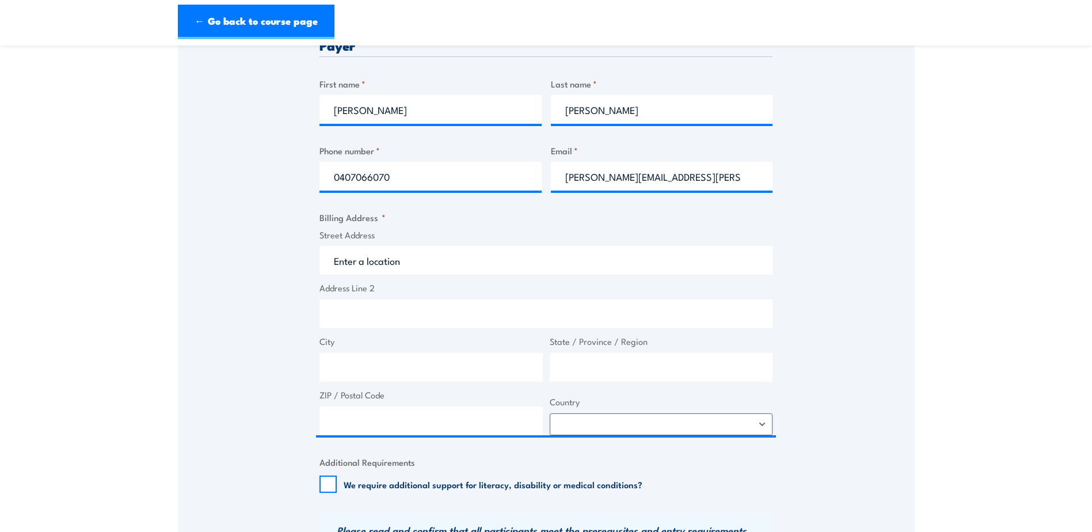
type input "33 Endeavour Crt"
type input "Dandenong South"
type input "Victoria"
type input "3175"
select select "Australia"
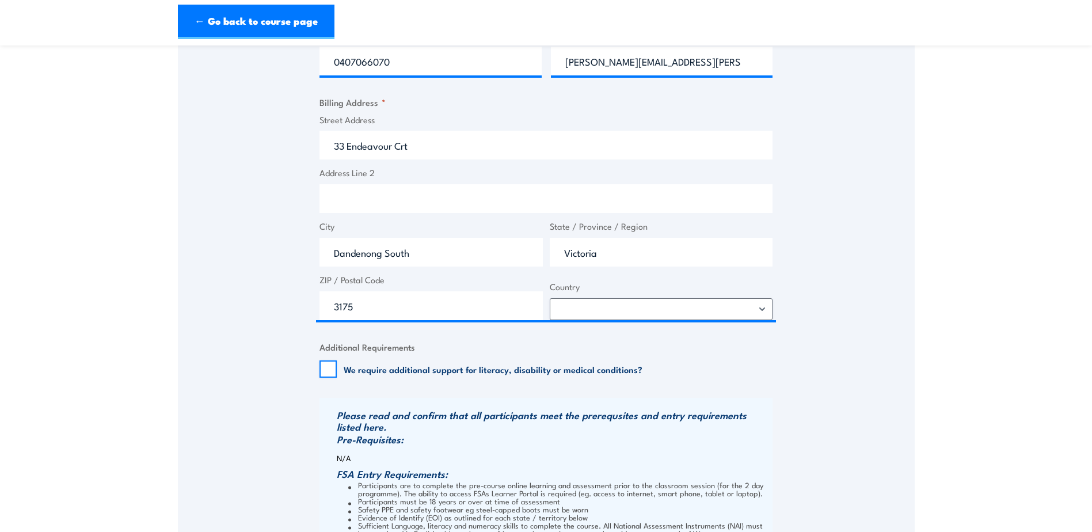
scroll to position [863, 0]
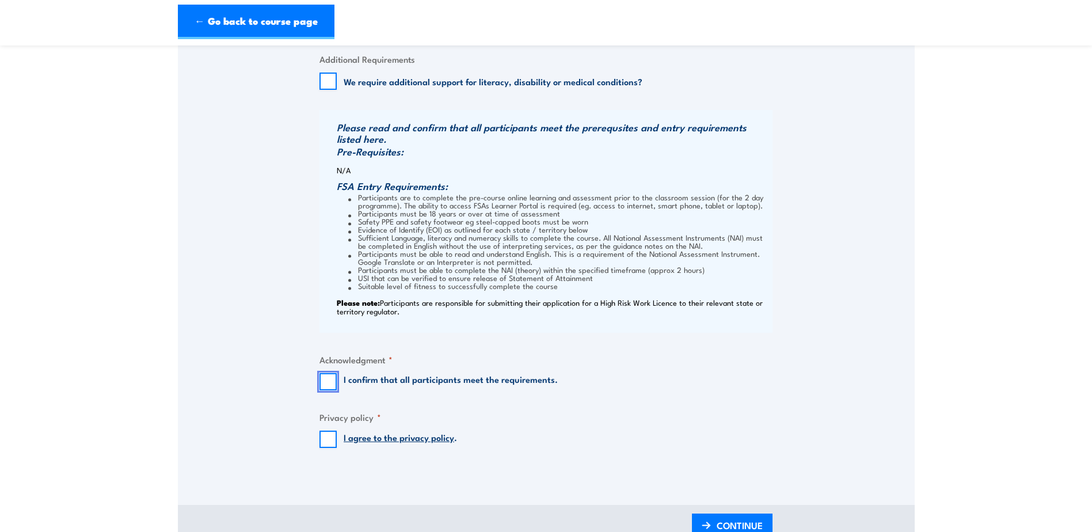
click at [324, 382] on input "I confirm that all participants meet the requirements." at bounding box center [327, 381] width 17 height 17
checkbox input "true"
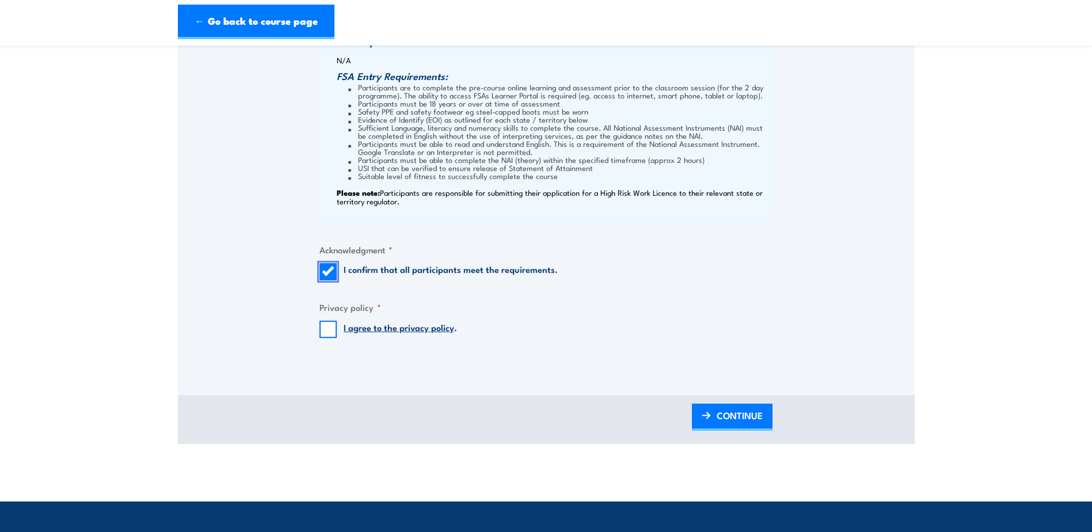
scroll to position [978, 0]
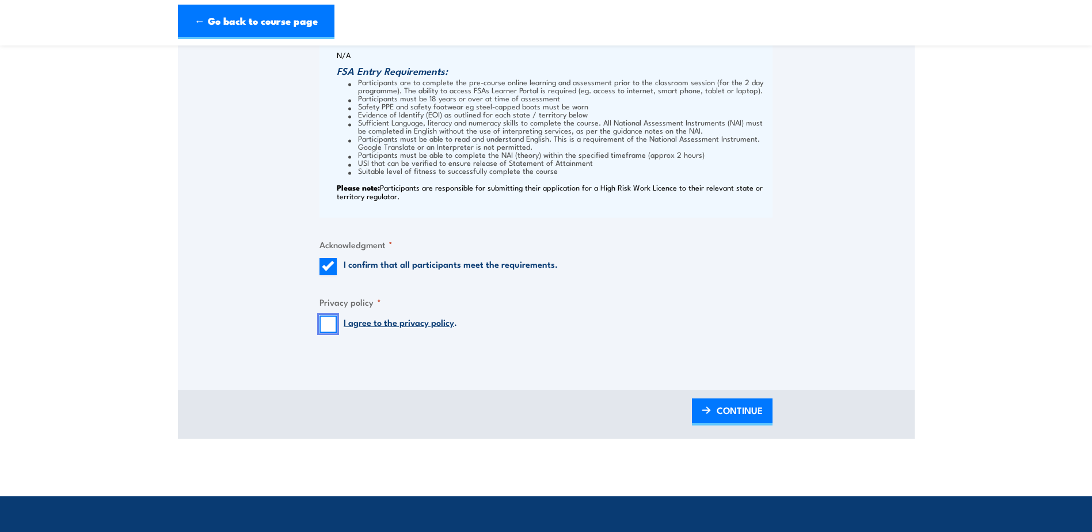
click at [331, 325] on input "I agree to the privacy policy ." at bounding box center [327, 323] width 17 height 17
checkbox input "true"
click at [722, 412] on span "CONTINUE" at bounding box center [739, 410] width 46 height 30
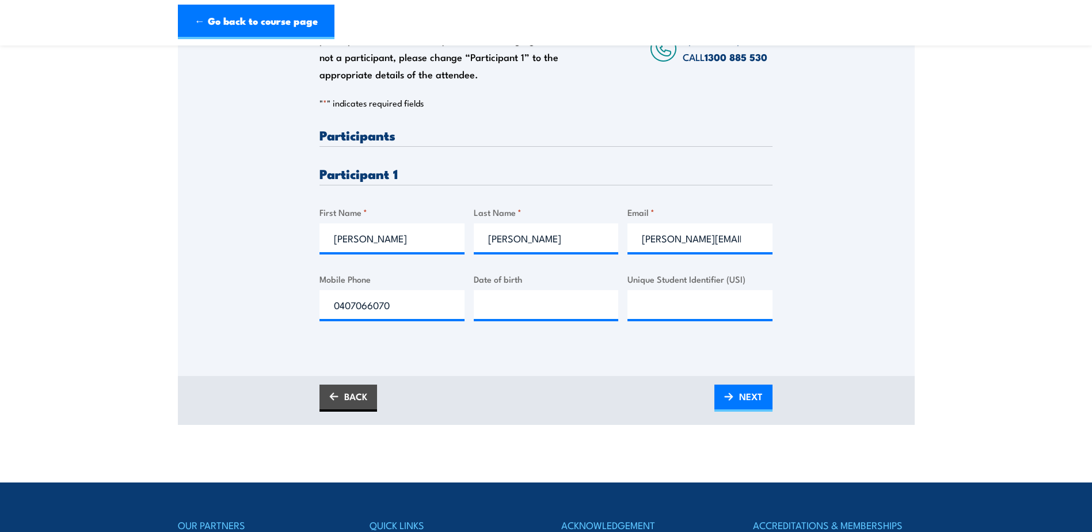
scroll to position [230, 0]
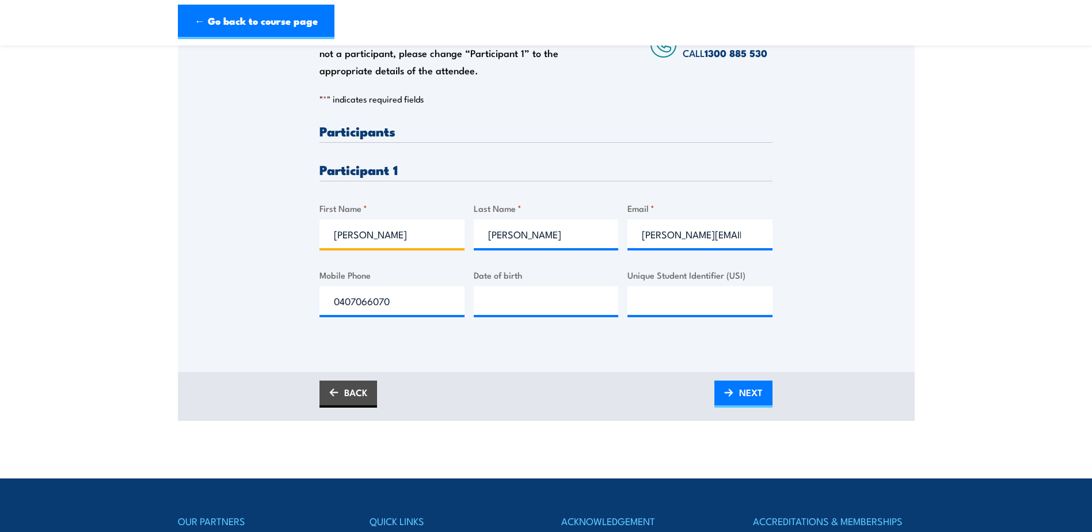
drag, startPoint x: 386, startPoint y: 234, endPoint x: 258, endPoint y: 234, distance: 127.7
click at [262, 234] on div "Please provide names and contact details for each of the participants below. No…" at bounding box center [546, 155] width 737 height 370
type input "Bill"
type input "Coyle"
click at [693, 233] on input "adrian.sheerin@remedydrinks.com" at bounding box center [699, 233] width 145 height 29
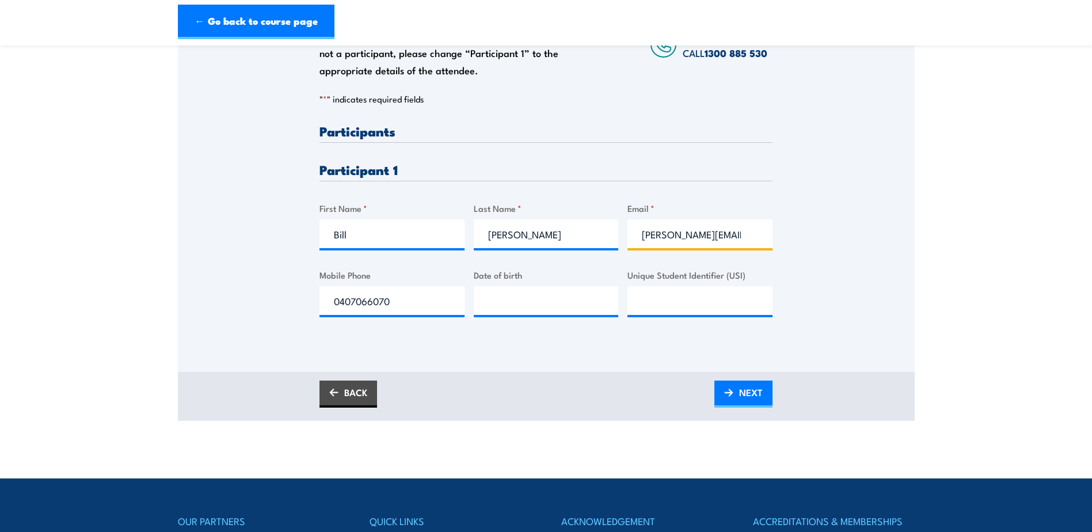
click at [693, 233] on input "adrian.sheerin@remedydrinks.com" at bounding box center [699, 233] width 145 height 29
type input "bill.coyle@remedydrinks.com"
click at [395, 311] on input "0407066070" at bounding box center [391, 300] width 145 height 29
drag, startPoint x: 399, startPoint y: 305, endPoint x: 222, endPoint y: 306, distance: 177.2
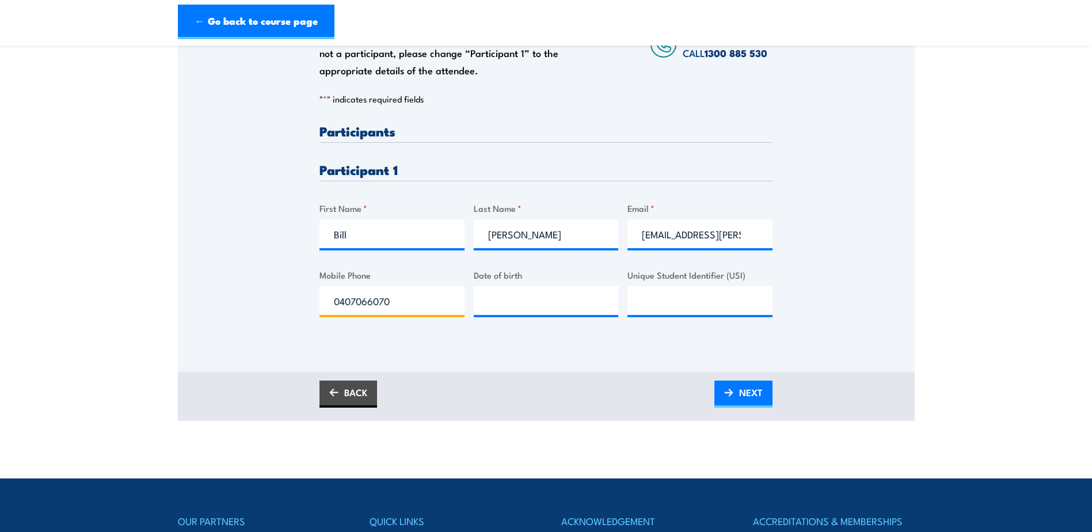
click at [222, 306] on div "Please provide names and contact details for each of the participants below. No…" at bounding box center [546, 155] width 737 height 370
type input "0455335115"
click at [571, 315] on div at bounding box center [546, 300] width 145 height 29
click at [753, 398] on span "NEXT" at bounding box center [751, 392] width 24 height 30
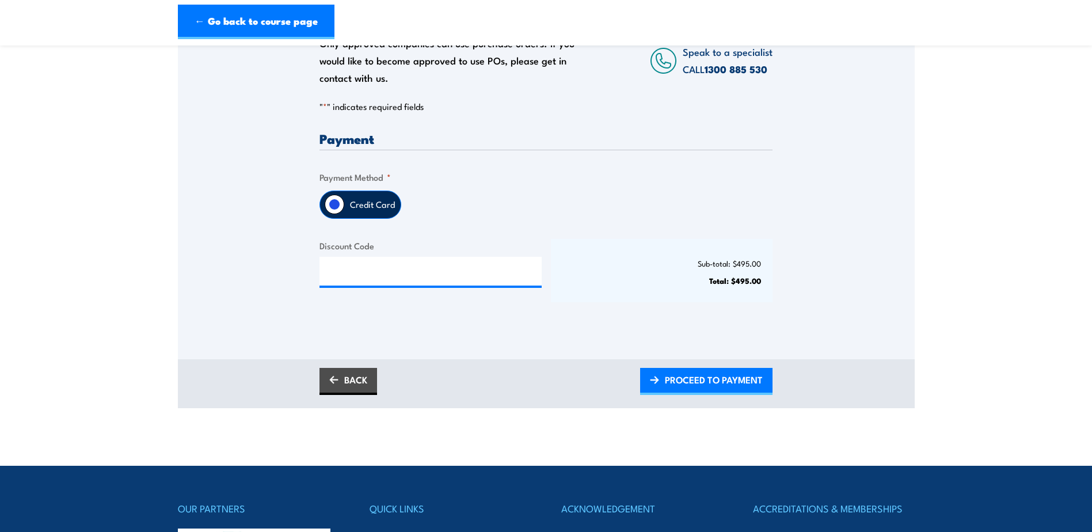
scroll to position [288, 0]
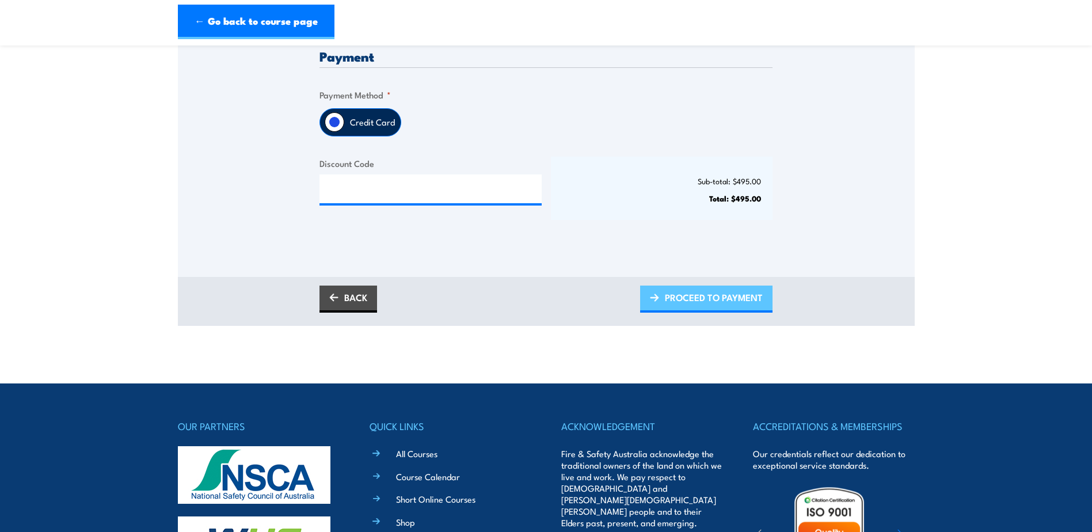
click at [726, 296] on span "PROCEED TO PAYMENT" at bounding box center [714, 297] width 98 height 30
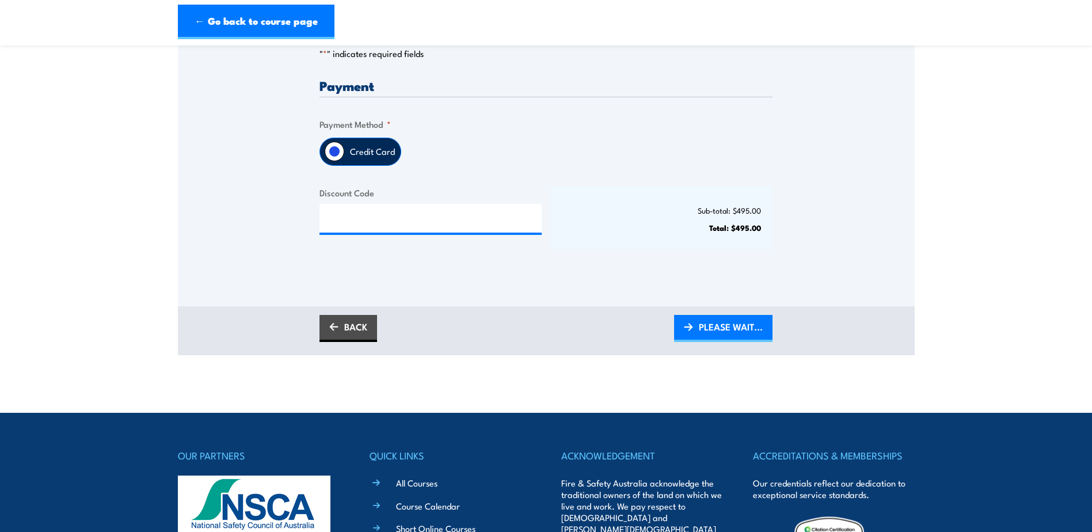
scroll to position [230, 0]
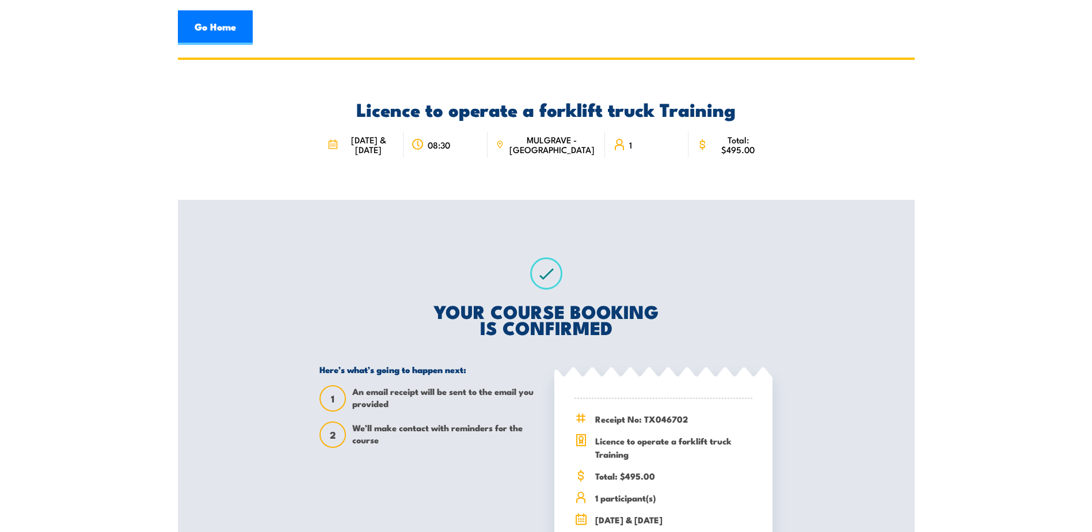
click at [510, 45] on header "Go Home" at bounding box center [546, 28] width 1092 height 56
click at [190, 32] on link "Go Home" at bounding box center [215, 27] width 75 height 35
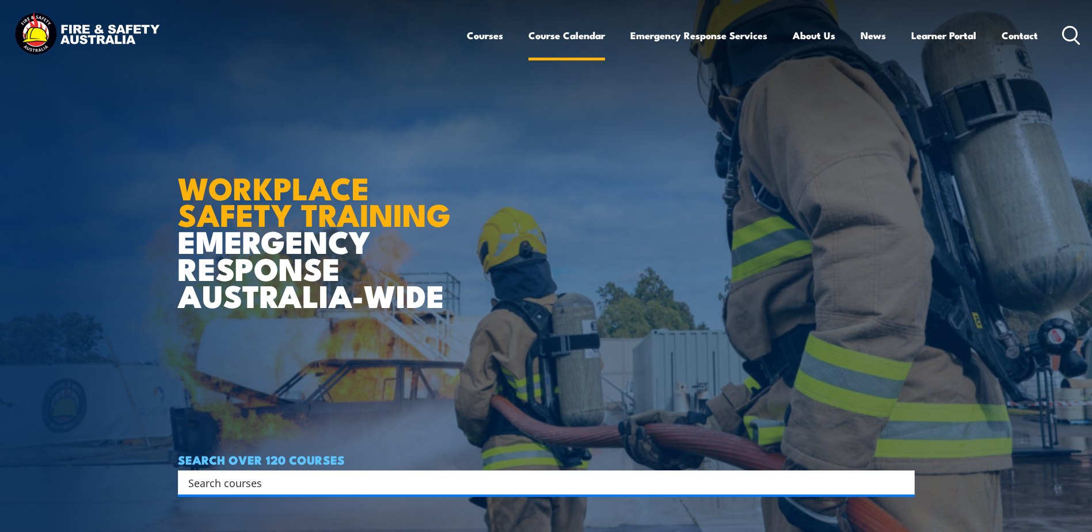
click at [573, 33] on link "Course Calendar" at bounding box center [566, 35] width 77 height 30
click at [568, 28] on link "Course Calendar" at bounding box center [566, 35] width 77 height 30
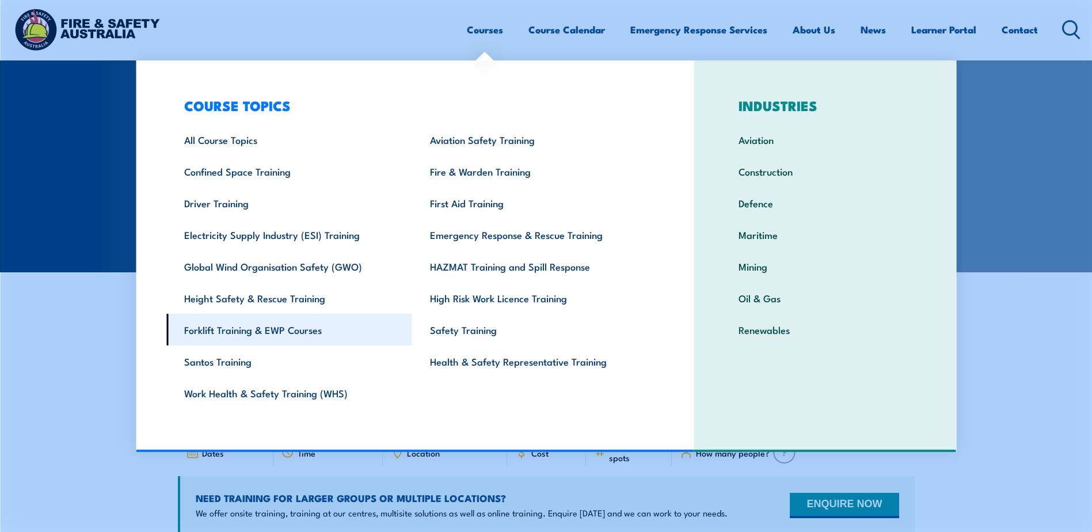
click at [282, 329] on link "Forklift Training & EWP Courses" at bounding box center [289, 330] width 246 height 32
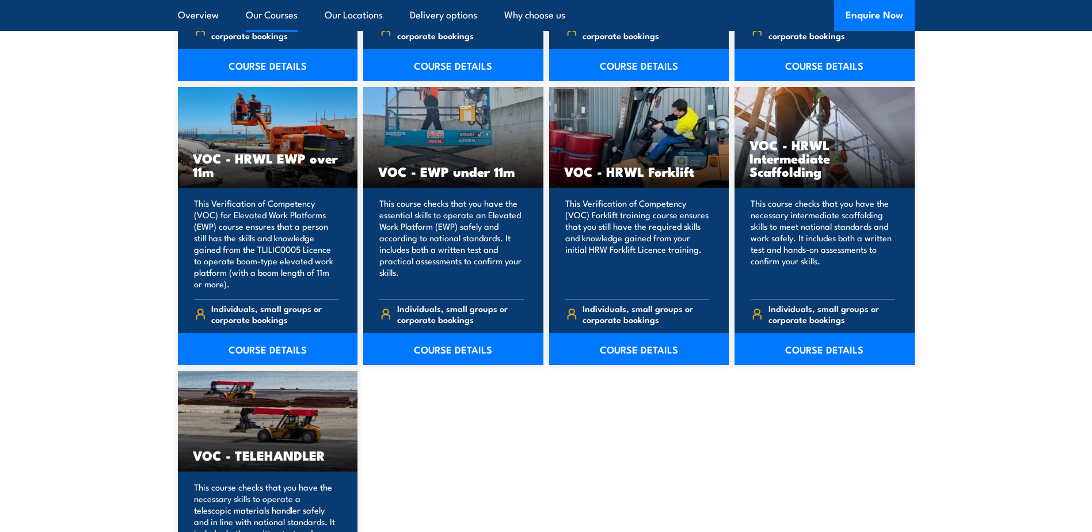
scroll to position [1439, 0]
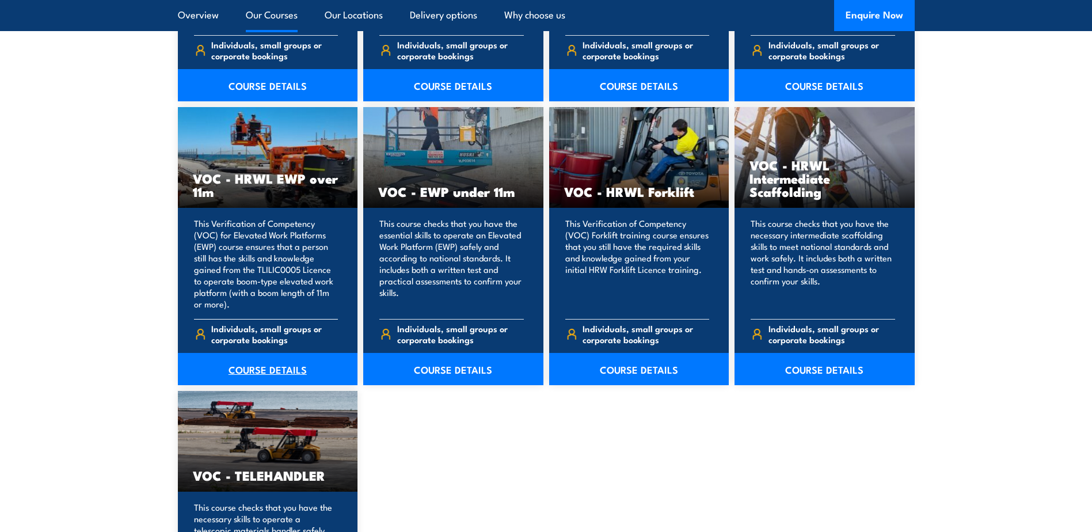
click at [256, 369] on link "COURSE DETAILS" at bounding box center [268, 369] width 180 height 32
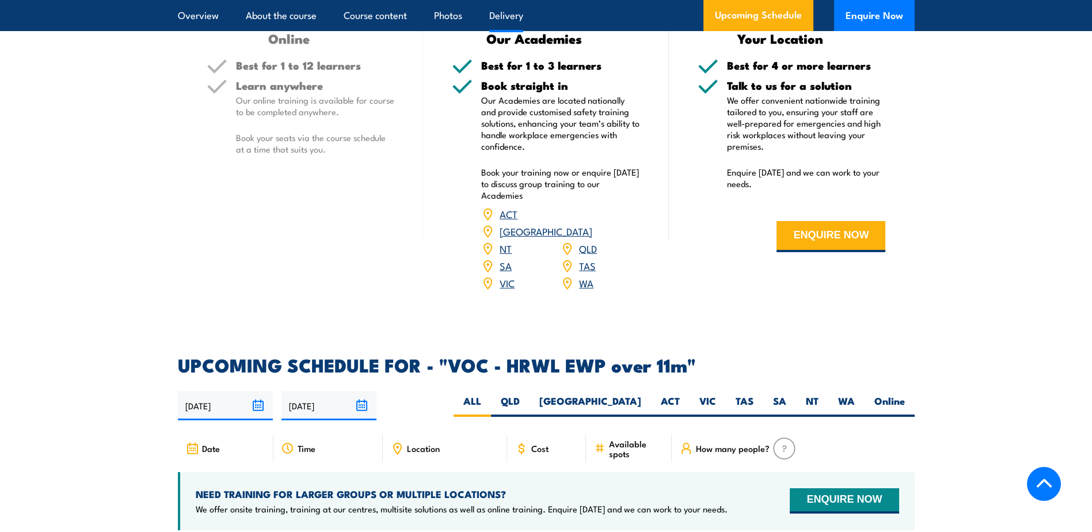
scroll to position [1554, 0]
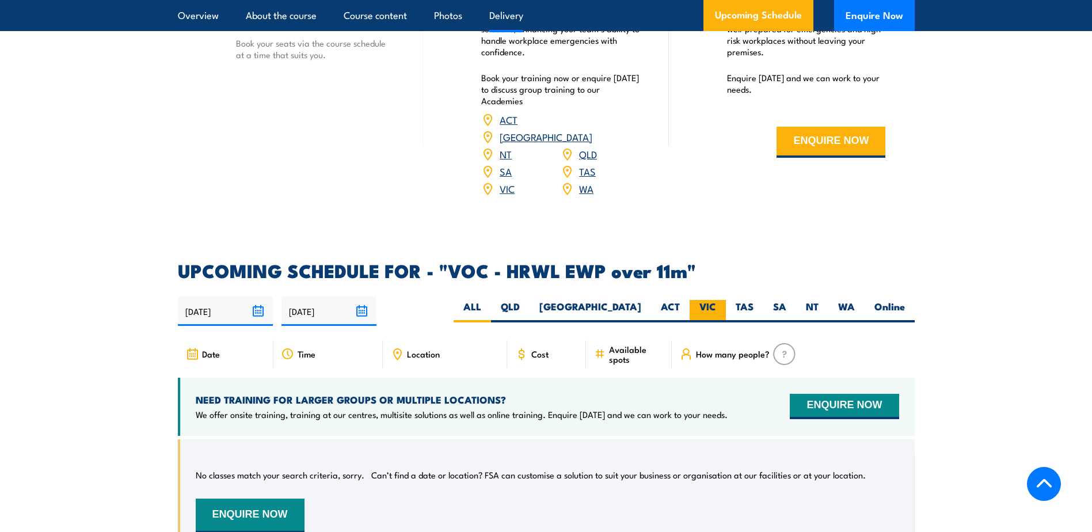
click at [720, 300] on label "VIC" at bounding box center [707, 311] width 36 height 22
click at [720, 300] on input "VIC" at bounding box center [719, 303] width 7 height 7
radio input "true"
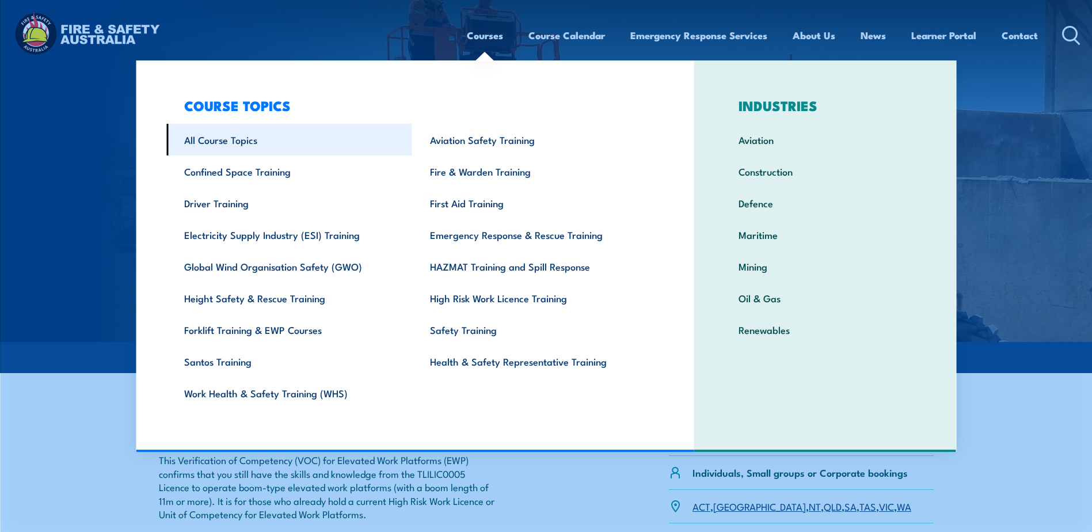
click at [272, 140] on link "All Course Topics" at bounding box center [289, 140] width 246 height 32
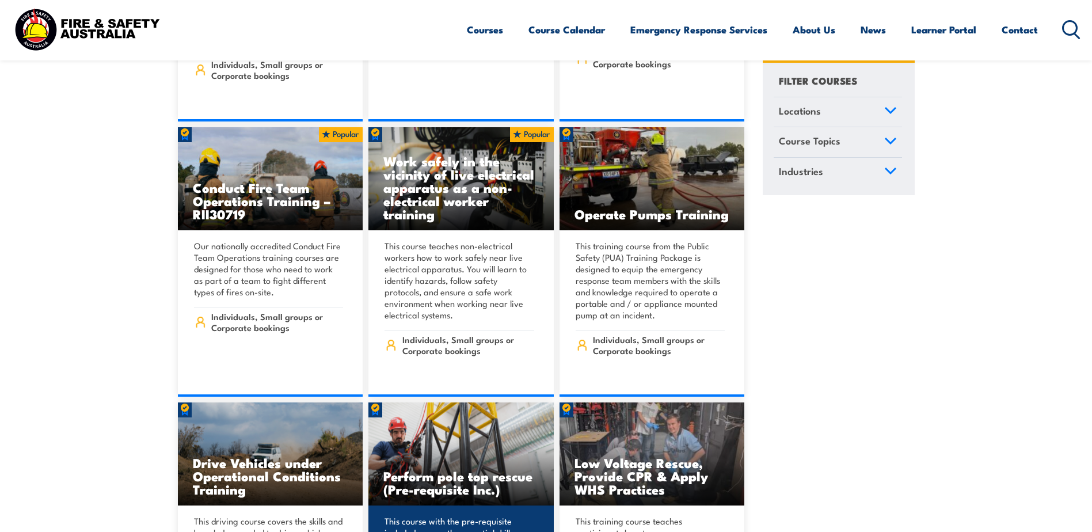
scroll to position [2072, 0]
